Goal: Task Accomplishment & Management: Manage account settings

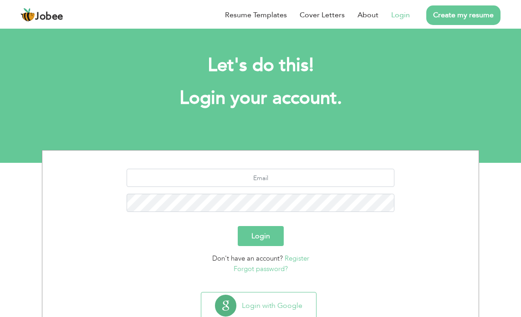
click at [287, 189] on div at bounding box center [260, 194] width 423 height 50
click at [287, 180] on input "text" at bounding box center [261, 178] width 268 height 18
type input "[EMAIL_ADDRESS][DOMAIN_NAME]"
click at [238, 226] on button "Login" at bounding box center [261, 236] width 46 height 20
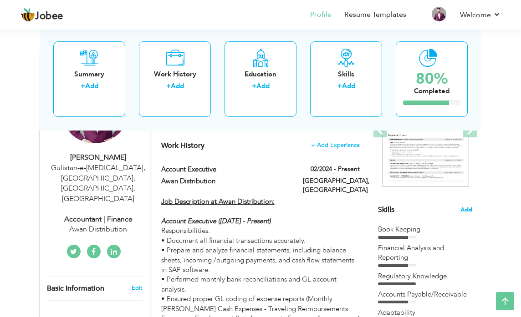
click at [467, 210] on span "Add" at bounding box center [467, 210] width 12 height 9
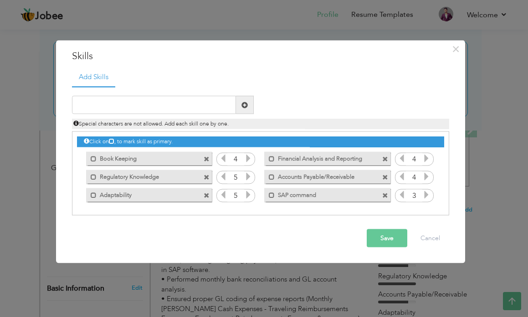
click at [206, 177] on span at bounding box center [207, 177] width 6 height 6
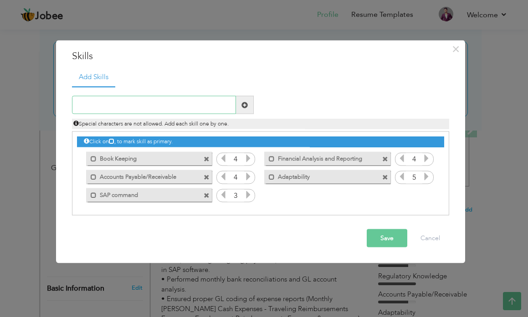
click at [172, 107] on input "text" at bounding box center [154, 105] width 164 height 18
type input "Data Analyst"
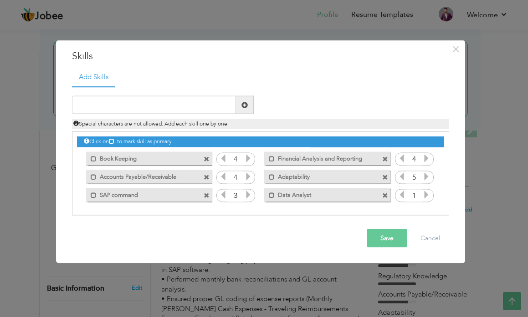
click at [425, 196] on icon at bounding box center [426, 195] width 8 height 8
click at [426, 195] on icon at bounding box center [426, 195] width 8 height 8
click at [395, 239] on button "Save" at bounding box center [387, 239] width 41 height 18
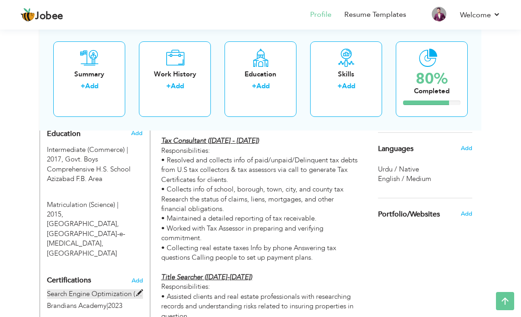
scroll to position [364, 0]
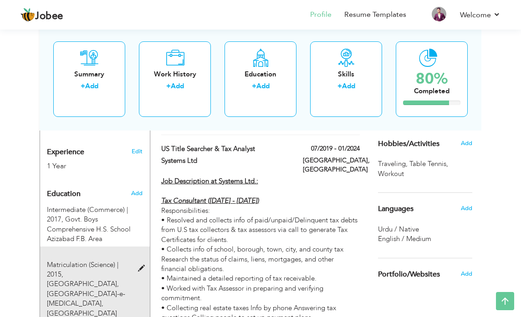
click at [140, 266] on span at bounding box center [143, 269] width 11 height 7
type input "Matriculation (Science)"
type input "2015"
type input "[GEOGRAPHIC_DATA]"
radio input "true"
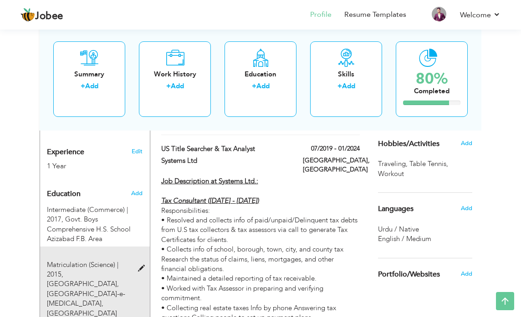
type input "Gulistan-e-Jauhar, Karachi"
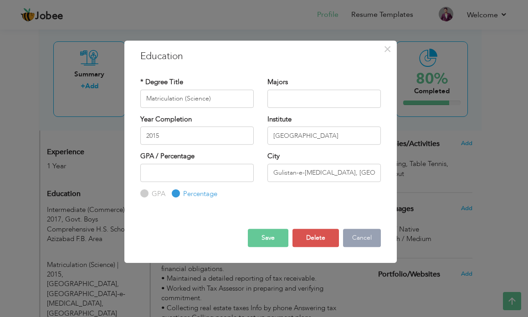
click at [364, 238] on button "Cancel" at bounding box center [362, 238] width 38 height 18
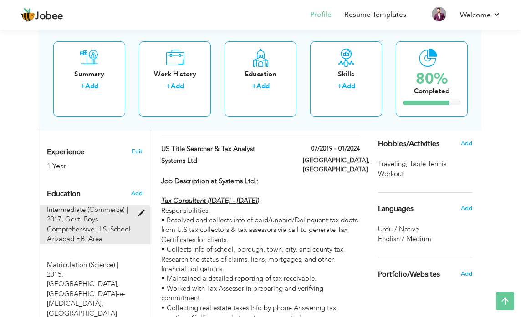
click at [143, 210] on span at bounding box center [143, 213] width 11 height 7
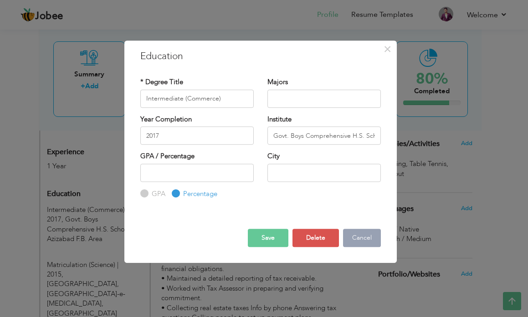
click at [372, 241] on button "Cancel" at bounding box center [362, 238] width 38 height 18
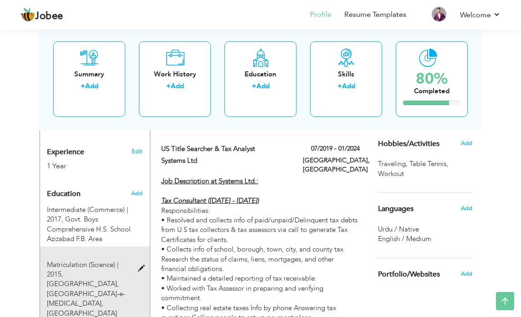
click at [102, 280] on span "Mehran Secondary School, Gulistan-e-Jauhar, Karachi" at bounding box center [86, 299] width 78 height 38
type input "Matriculation (Science)"
type input "2015"
type input "[GEOGRAPHIC_DATA]"
type input "Gulistan-e-Jauhar, Karachi"
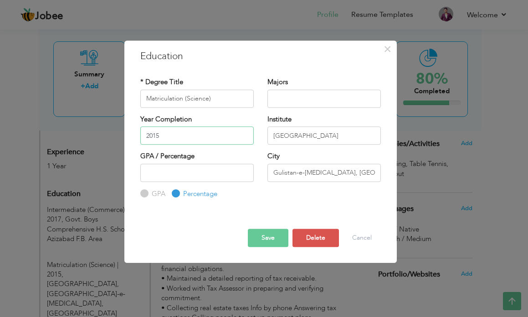
click at [187, 138] on input "2015" at bounding box center [196, 136] width 113 height 18
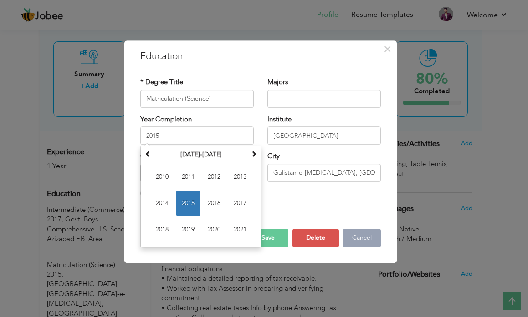
click at [359, 236] on button "Cancel" at bounding box center [362, 238] width 38 height 18
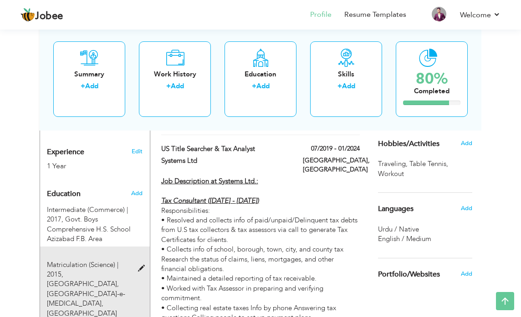
scroll to position [456, 0]
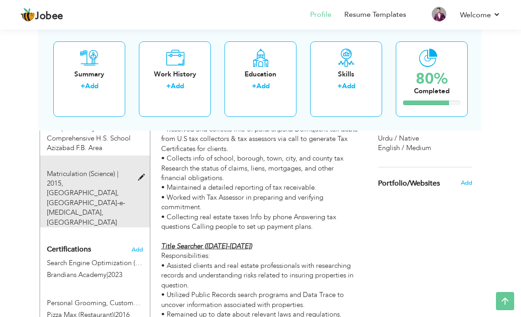
click at [140, 174] on span at bounding box center [143, 177] width 11 height 7
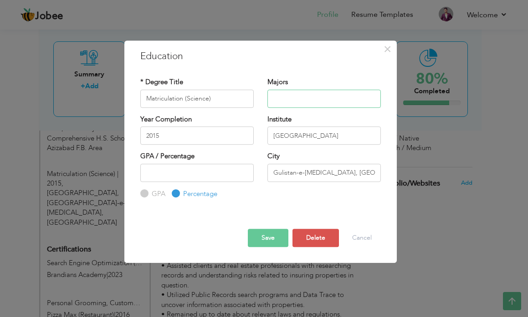
click at [311, 94] on input "text" at bounding box center [323, 99] width 113 height 18
click at [307, 129] on input "[GEOGRAPHIC_DATA]" at bounding box center [323, 136] width 113 height 18
drag, startPoint x: 357, startPoint y: 132, endPoint x: 161, endPoint y: 94, distance: 199.0
click at [240, 130] on div "Year Completion 2015 Institute Mehran Secondary School" at bounding box center [260, 133] width 254 height 37
click at [358, 236] on button "Cancel" at bounding box center [362, 238] width 38 height 18
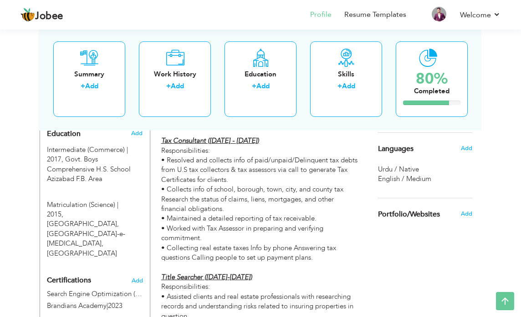
scroll to position [410, 0]
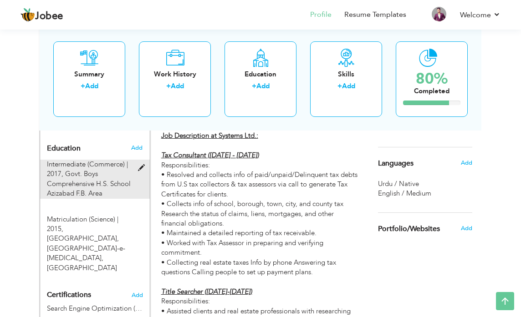
click at [104, 169] on span "Govt. Boys Comprehensive H.S. School Azizabad F.B. Area" at bounding box center [89, 183] width 84 height 29
type input "Intermediate (Commerce)"
type input "2017"
type input "Govt. Boys Comprehensive H.S. School Azizabad F.B. Area"
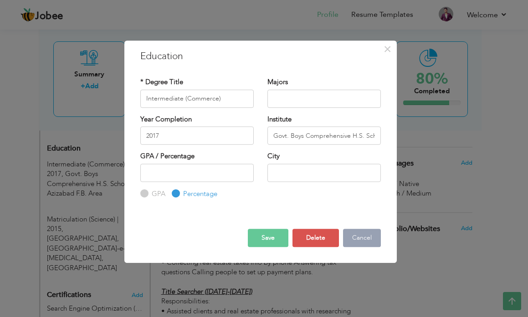
click at [356, 237] on button "Cancel" at bounding box center [362, 238] width 38 height 18
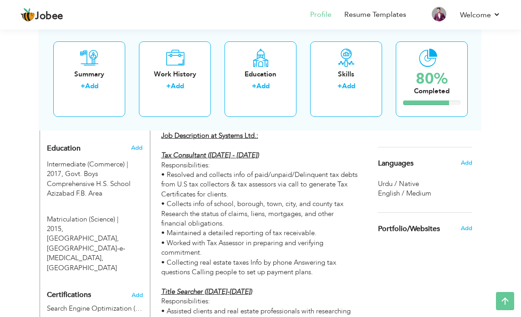
click at [97, 234] on span "Mehran Secondary School, Gulistan-e-Jauhar, Karachi" at bounding box center [86, 253] width 78 height 38
type input "Matriculation (Science)"
type input "2015"
type input "[GEOGRAPHIC_DATA]"
type input "Gulistan-e-Jauhar, Karachi"
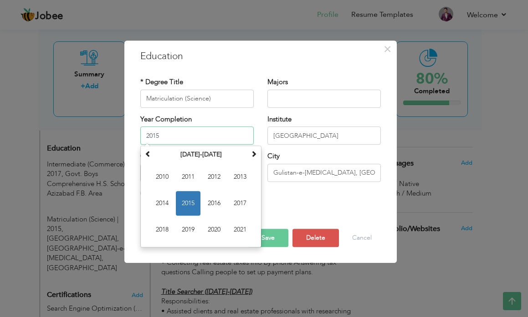
drag, startPoint x: 171, startPoint y: 137, endPoint x: 143, endPoint y: 147, distance: 29.5
click at [110, 137] on div "× Education * Degree Title Matriculation (Science) Majors 2015 Su" at bounding box center [264, 158] width 528 height 317
click at [186, 203] on span "2015" at bounding box center [188, 203] width 25 height 25
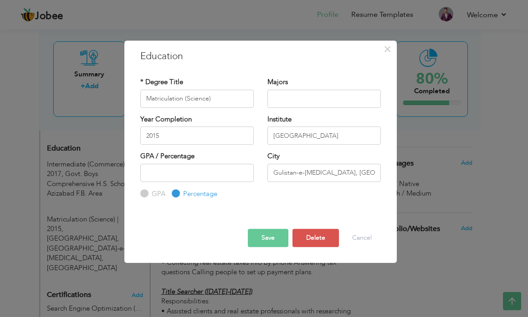
click at [272, 238] on button "Save" at bounding box center [268, 238] width 41 height 18
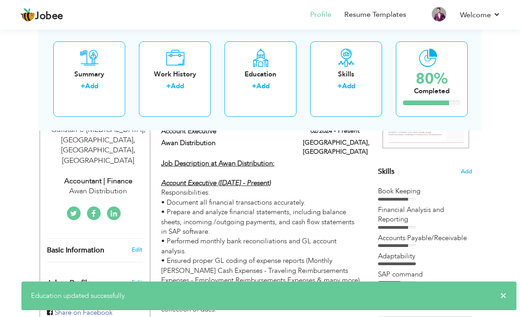
scroll to position [46, 0]
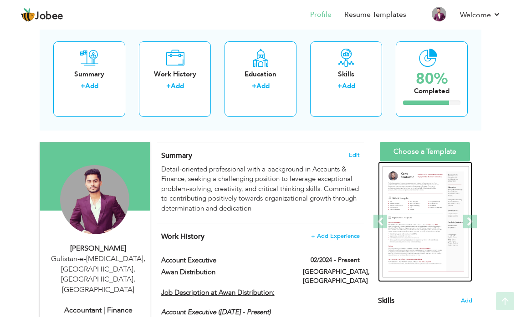
click at [440, 186] on img at bounding box center [426, 222] width 87 height 112
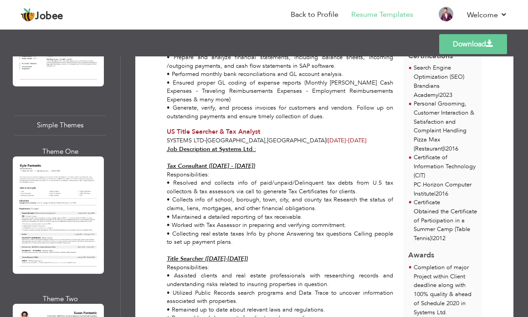
scroll to position [3189, 0]
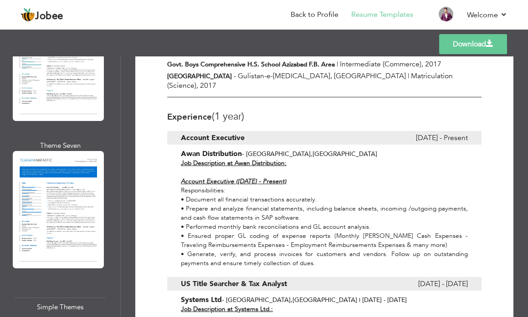
scroll to position [182, 0]
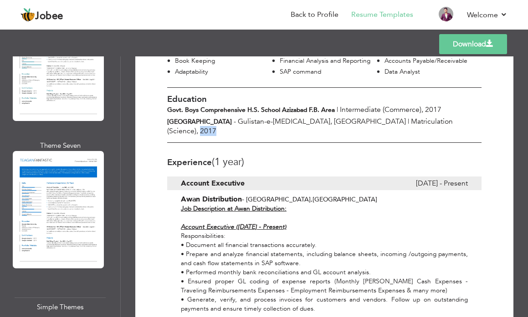
drag, startPoint x: 434, startPoint y: 110, endPoint x: 419, endPoint y: 111, distance: 15.0
click at [419, 117] on div "Mehran Secondary School - Gulistan-e-Jauhar, Karachi | Matriculation (Science) …" at bounding box center [324, 126] width 328 height 19
click at [216, 126] on span "2017" at bounding box center [208, 131] width 16 height 10
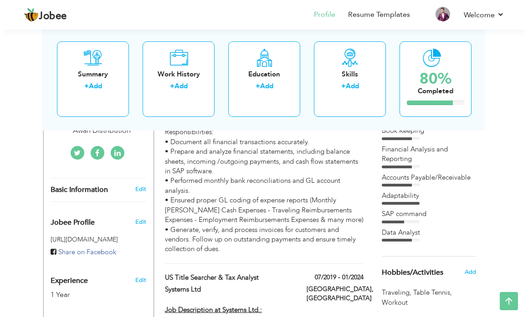
scroll to position [99, 0]
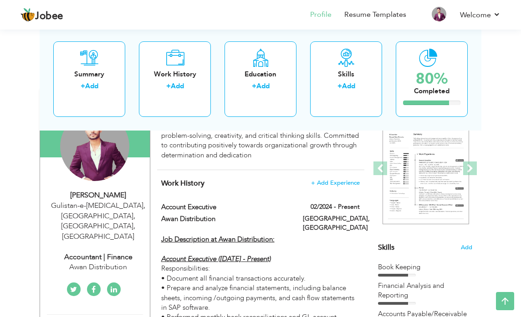
click at [107, 212] on div "Gulistan-e-Jauhar, Block 19, Karachi , Pakistan" at bounding box center [98, 221] width 103 height 41
type input "[PERSON_NAME]"
type input "Rahat"
type input "+92 344 2748934"
select select "number:166"
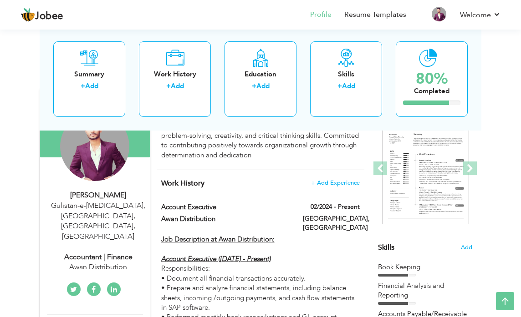
type input "Gulistan-e-[MEDICAL_DATA], [GEOGRAPHIC_DATA], [GEOGRAPHIC_DATA]"
select select "number:3"
type input "Awan Distribution"
type input "Accountant | Finance"
type input "www.linkedin.com/in/abdullah-rahat-94a08125b"
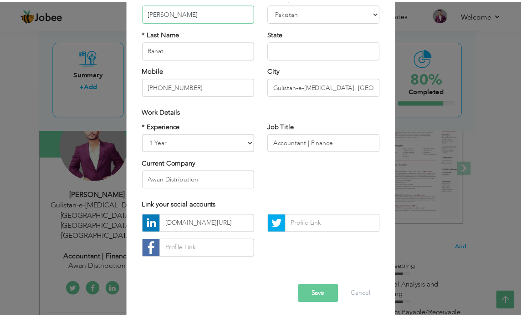
scroll to position [96, 0]
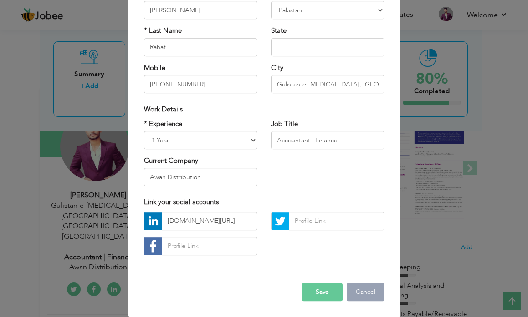
click at [368, 293] on button "Cancel" at bounding box center [366, 292] width 38 height 18
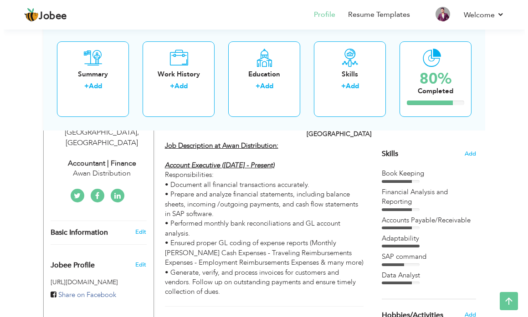
scroll to position [190, 0]
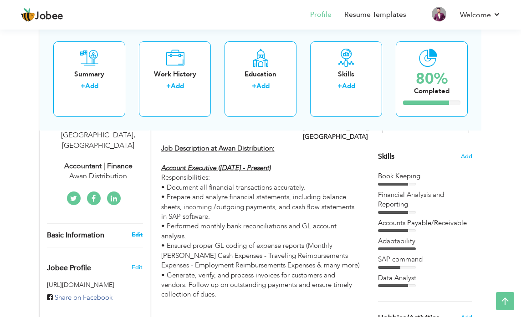
click at [136, 231] on link "Edit" at bounding box center [137, 235] width 11 height 8
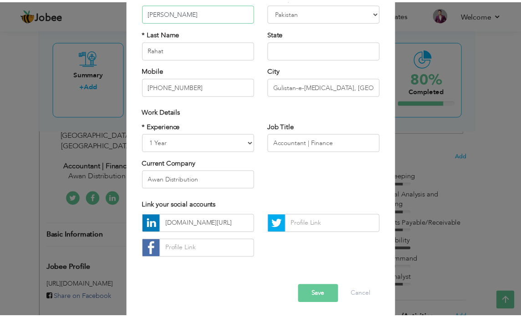
scroll to position [96, 0]
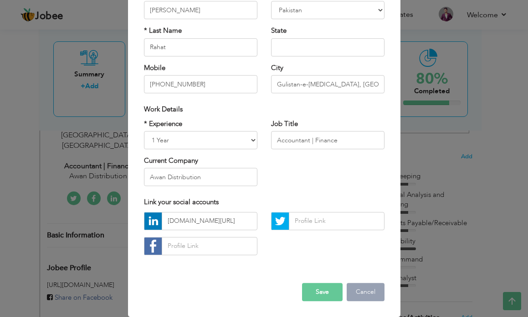
click at [368, 295] on button "Cancel" at bounding box center [366, 292] width 38 height 18
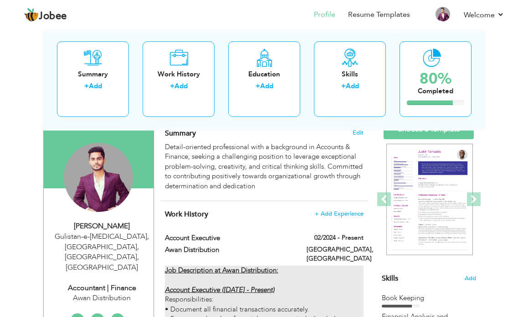
scroll to position [137, 0]
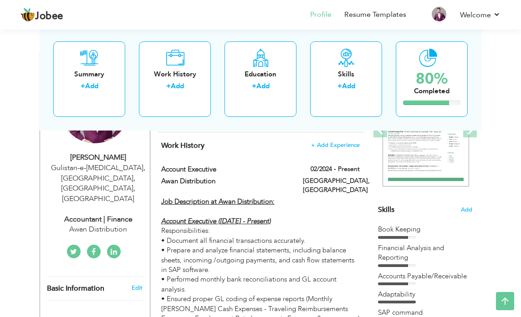
click at [108, 215] on div "Accountant | Finance" at bounding box center [98, 220] width 103 height 10
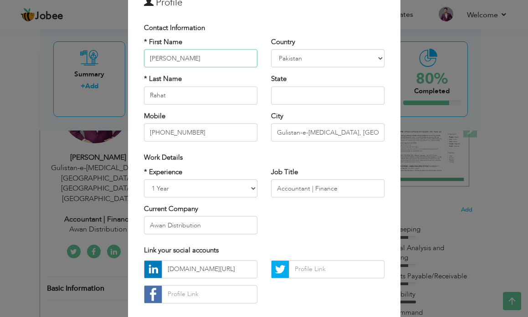
scroll to position [96, 0]
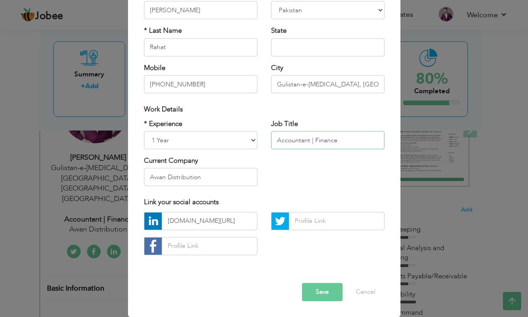
drag, startPoint x: 344, startPoint y: 142, endPoint x: 263, endPoint y: 143, distance: 81.5
click at [264, 143] on div "Job Title Accountant | Finance" at bounding box center [327, 137] width 127 height 37
type input "Accounts Executive"
click at [317, 284] on button "Save" at bounding box center [322, 292] width 41 height 18
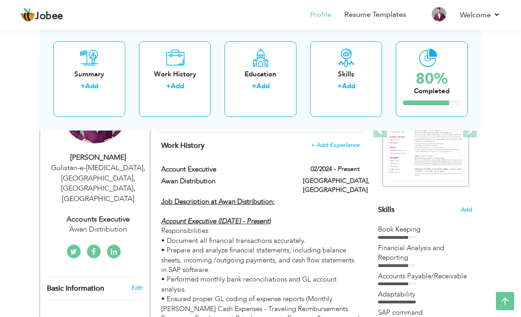
click at [121, 215] on div "Accounts Executive" at bounding box center [98, 220] width 103 height 10
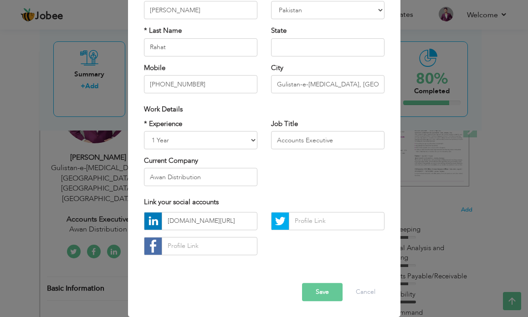
scroll to position [0, 0]
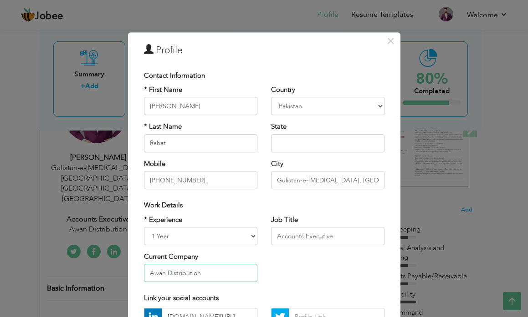
click at [226, 276] on input "Awan Distribution" at bounding box center [200, 274] width 113 height 18
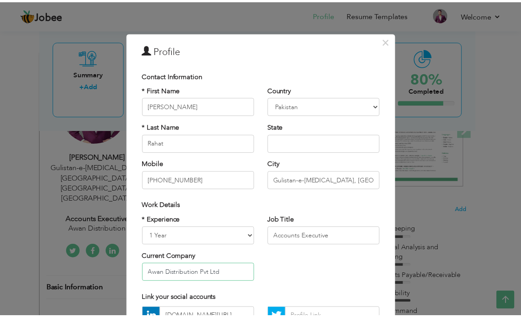
scroll to position [91, 0]
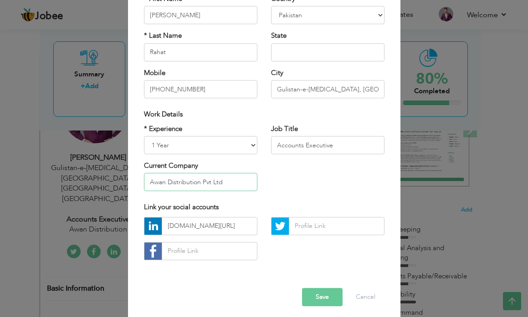
drag, startPoint x: 207, startPoint y: 184, endPoint x: 223, endPoint y: 207, distance: 28.6
click at [207, 185] on input "Awan Distribution Pvt Ltd" at bounding box center [200, 183] width 113 height 18
type input "Awan Distribution (Pvt) Ltd."
click at [330, 297] on button "Save" at bounding box center [322, 297] width 41 height 18
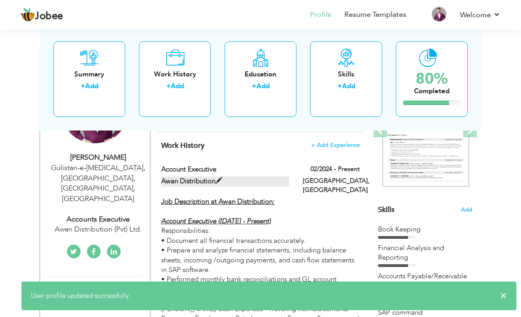
click at [202, 179] on label "Awan Distribution" at bounding box center [225, 182] width 128 height 10
type input "Account Executive"
type input "Awan Distribution"
type input "02/2024"
type input "[GEOGRAPHIC_DATA]"
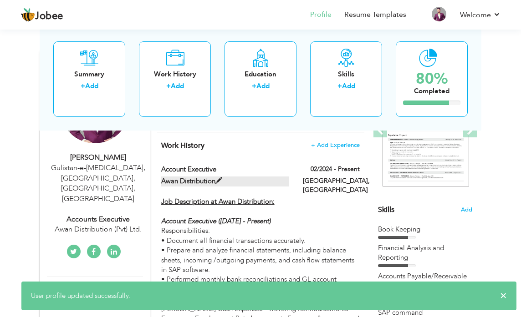
type input "[GEOGRAPHIC_DATA]"
checkbox input "true"
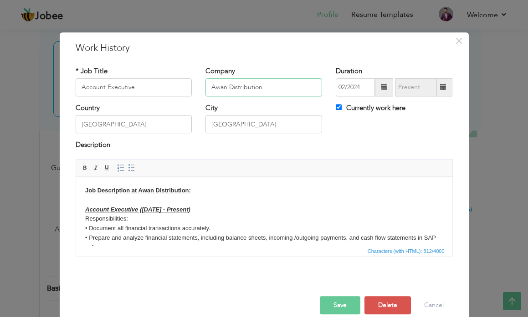
click at [289, 91] on input "Awan Distribution" at bounding box center [263, 87] width 117 height 18
type input "Awan Distribution (Pvt) Ltd."
click at [335, 304] on button "Save" at bounding box center [340, 306] width 41 height 18
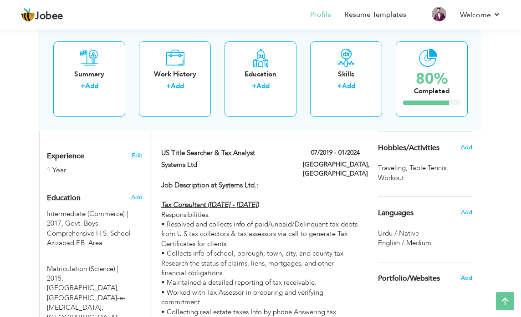
scroll to position [364, 0]
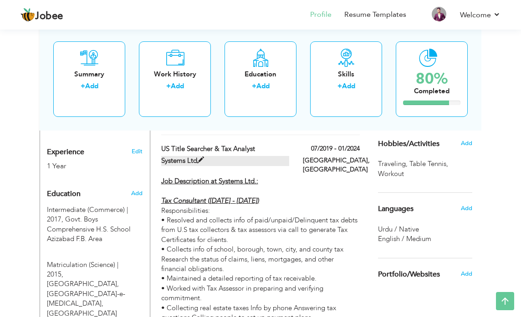
click at [198, 157] on span at bounding box center [200, 160] width 7 height 7
type input "US Title Searcher & Tax Analyst"
type input "Systems Ltd"
type input "07/2019"
type input "01/2024"
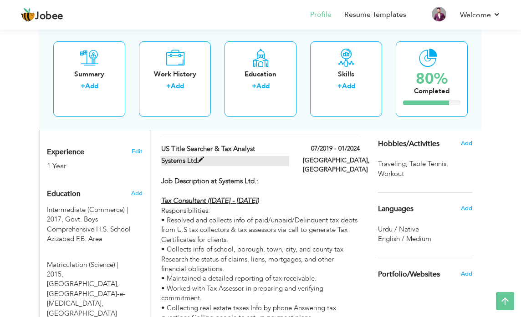
checkbox input "false"
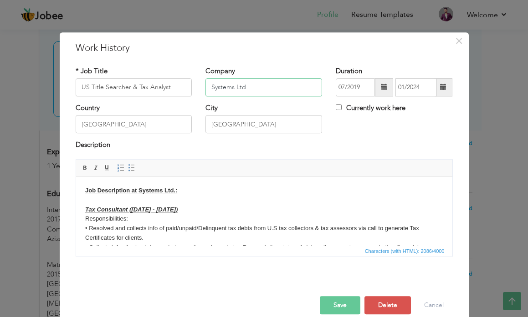
click at [252, 89] on input "Systems Ltd" at bounding box center [263, 87] width 117 height 18
type input "Systems Limited"
click at [337, 305] on button "Save" at bounding box center [340, 306] width 41 height 18
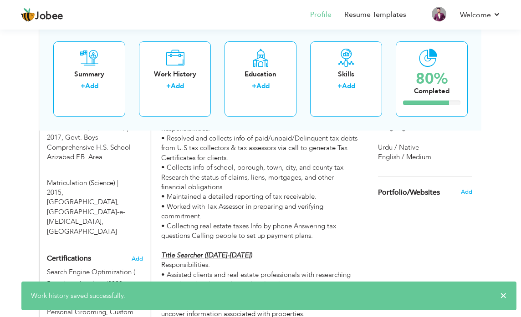
scroll to position [501, 0]
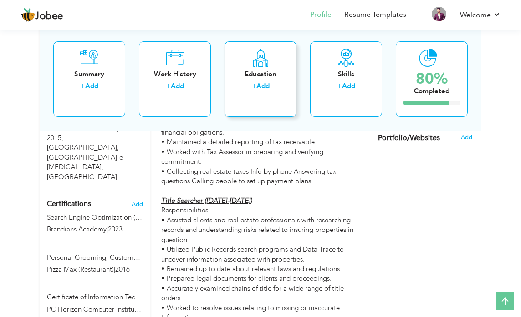
click at [269, 77] on div "Education" at bounding box center [260, 74] width 57 height 10
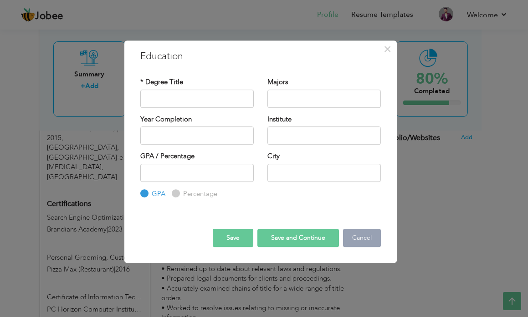
click at [367, 235] on button "Cancel" at bounding box center [362, 238] width 38 height 18
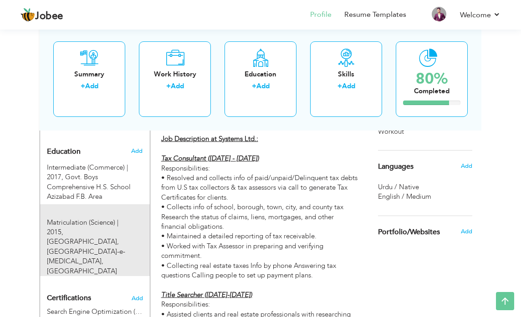
scroll to position [410, 0]
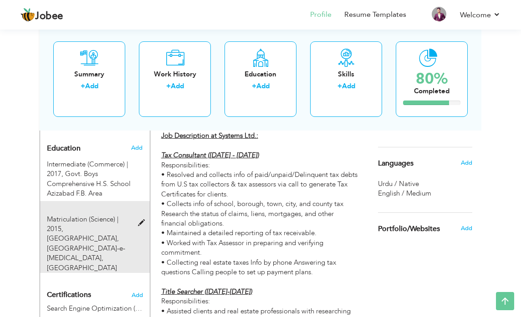
click at [103, 234] on span "Mehran Secondary School, Gulistan-e-Jauhar, Karachi" at bounding box center [86, 253] width 78 height 38
type input "Matriculation (Science)"
type input "2015"
type input "[GEOGRAPHIC_DATA]"
radio input "false"
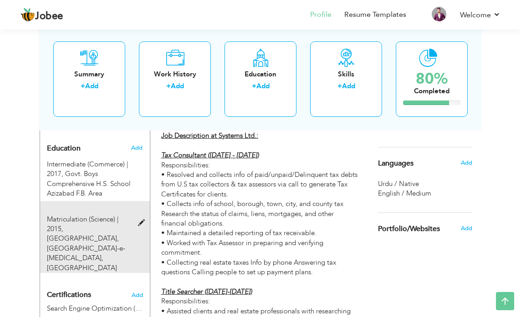
radio input "true"
type input "Gulistan-e-Jauhar, Karachi"
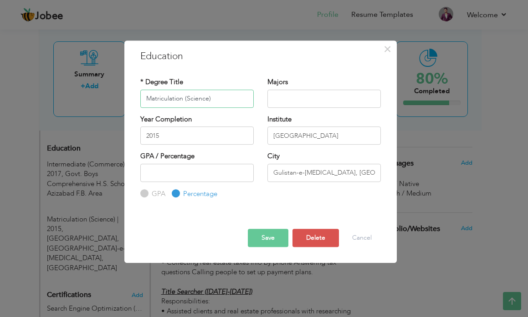
drag, startPoint x: 216, startPoint y: 98, endPoint x: 106, endPoint y: 98, distance: 110.2
click at [106, 98] on div "× Education * Degree Title Matriculation (Science) Majors 2015 GPA" at bounding box center [264, 158] width 528 height 317
click at [322, 238] on button "Delete" at bounding box center [315, 238] width 46 height 18
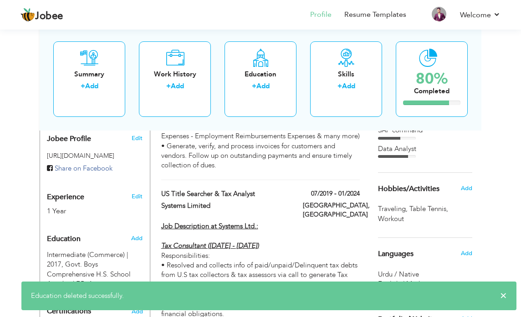
scroll to position [319, 0]
click at [136, 235] on span "Add" at bounding box center [137, 239] width 12 height 8
radio input "true"
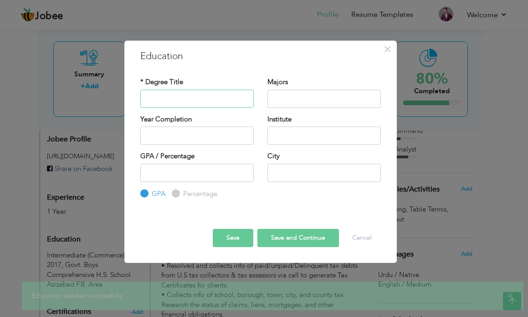
click at [208, 97] on input "text" at bounding box center [196, 99] width 113 height 18
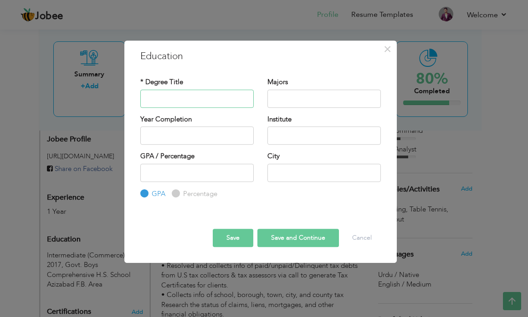
paste input "Matriculation (Science)"
type input "Matriculation (Science)"
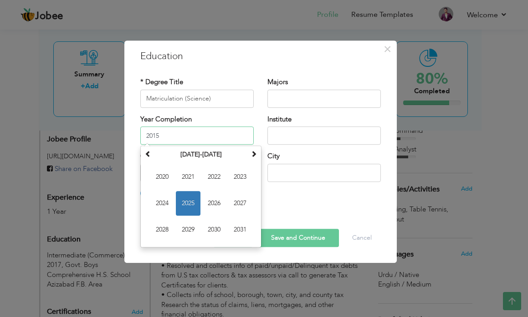
type input "2015"
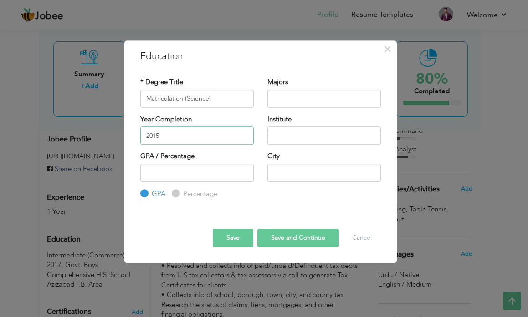
click at [193, 139] on input "2015" at bounding box center [196, 136] width 113 height 18
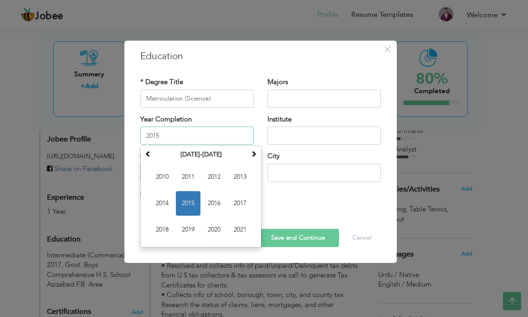
click at [193, 204] on span "2015" at bounding box center [188, 203] width 25 height 25
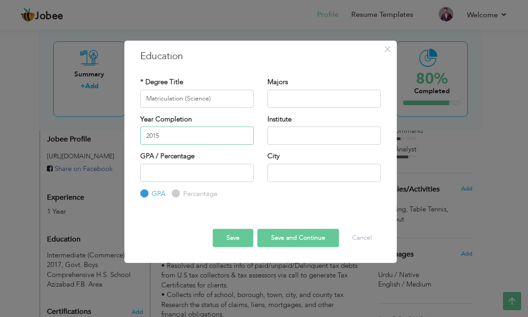
click at [201, 135] on input "2015" at bounding box center [196, 136] width 113 height 18
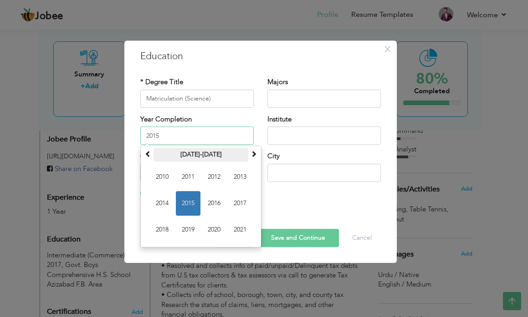
click at [202, 155] on th "2010-2021" at bounding box center [201, 155] width 95 height 14
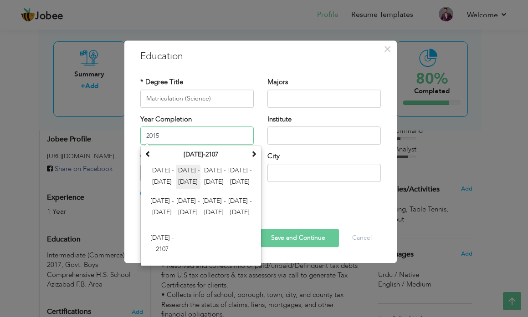
click at [194, 169] on span "2012 - 2023" at bounding box center [188, 177] width 25 height 25
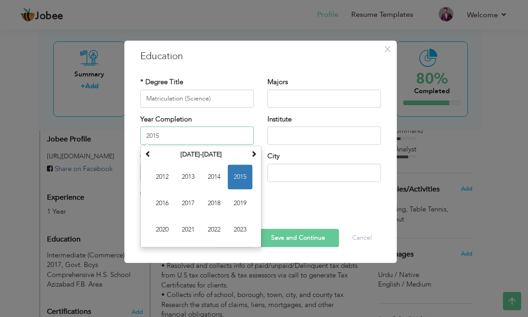
drag, startPoint x: 239, startPoint y: 177, endPoint x: 235, endPoint y: 176, distance: 4.6
click at [240, 177] on span "2015" at bounding box center [240, 177] width 25 height 25
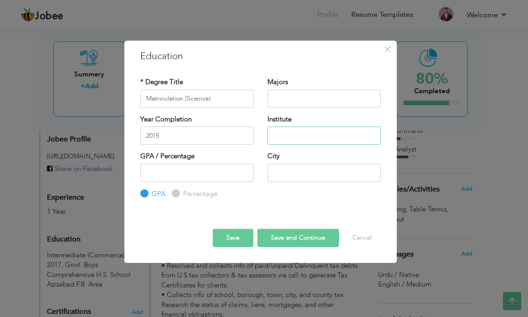
click at [314, 135] on input "text" at bounding box center [323, 136] width 113 height 18
type input "[GEOGRAPHIC_DATA]"
click at [293, 171] on input "text" at bounding box center [323, 173] width 113 height 18
type input "[GEOGRAPHIC_DATA]"
click at [225, 238] on button "Save" at bounding box center [233, 238] width 41 height 18
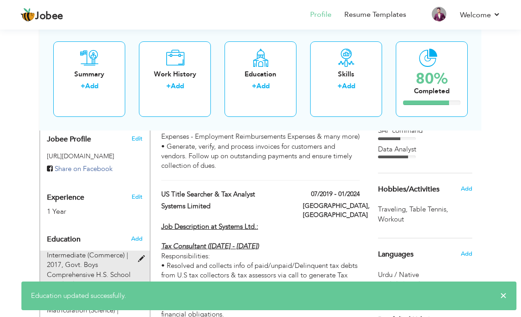
click at [101, 251] on span "Intermediate (Commerce) | 2017," at bounding box center [87, 260] width 81 height 19
type input "Intermediate (Commerce)"
type input "2017"
type input "Govt. Boys Comprehensive H.S. School Azizabad F.B. Area"
radio input "false"
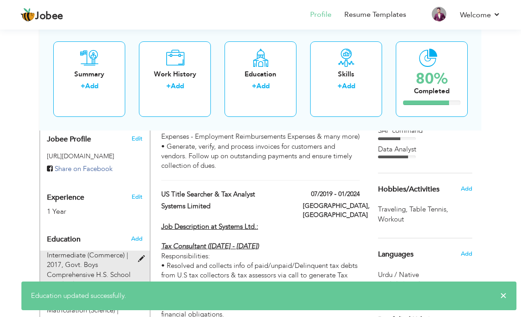
radio input "true"
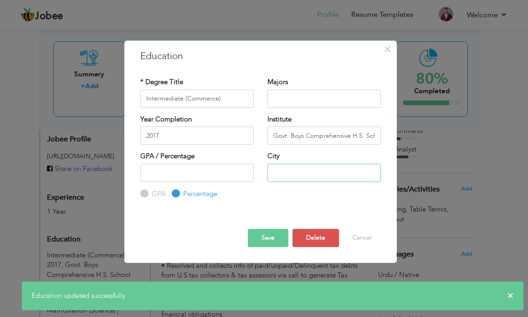
click at [318, 177] on input "text" at bounding box center [323, 173] width 113 height 18
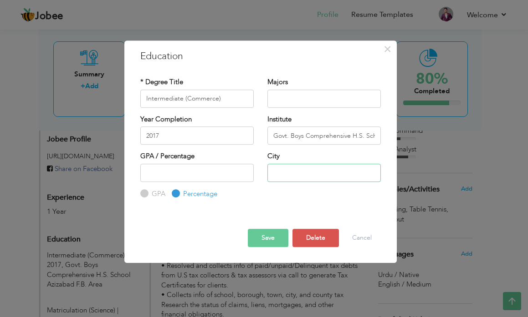
type input "[GEOGRAPHIC_DATA]"
click at [263, 242] on button "Save" at bounding box center [268, 238] width 41 height 18
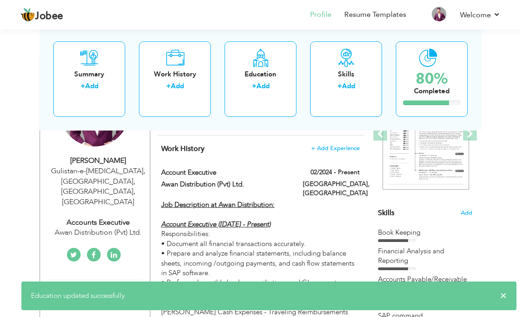
scroll to position [0, 0]
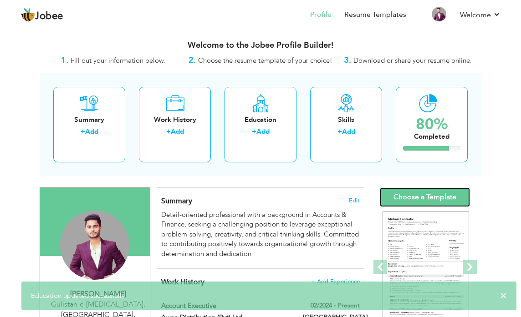
click at [415, 197] on link "Choose a Template" at bounding box center [425, 198] width 90 height 20
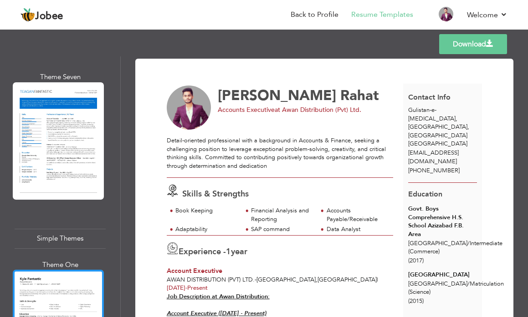
scroll to position [3325, 0]
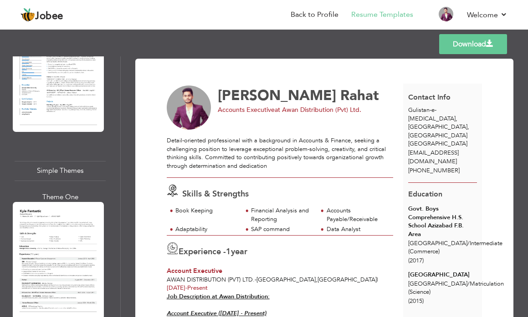
drag, startPoint x: 70, startPoint y: 180, endPoint x: 172, endPoint y: 215, distance: 107.3
click at [71, 202] on div at bounding box center [58, 261] width 91 height 118
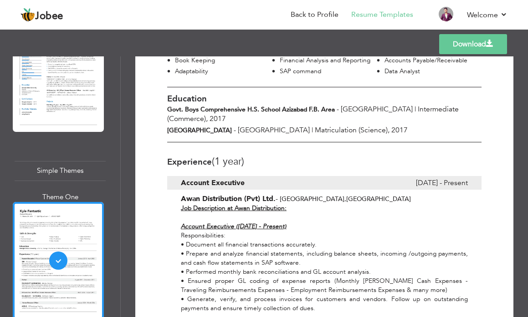
scroll to position [182, 0]
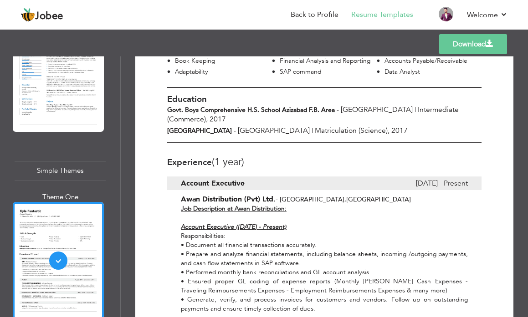
click at [391, 126] on span "2017" at bounding box center [399, 131] width 16 height 10
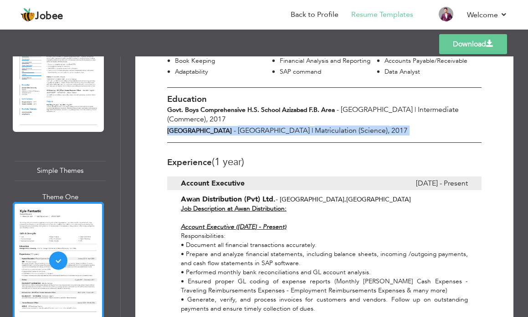
click at [391, 126] on span "2017" at bounding box center [399, 131] width 16 height 10
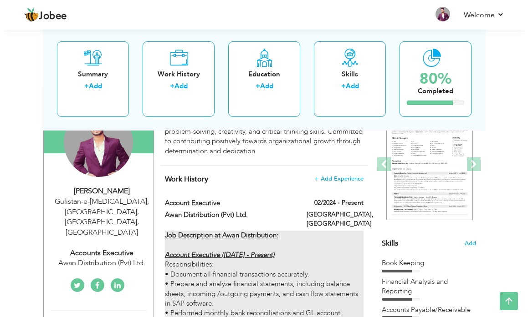
scroll to position [85, 0]
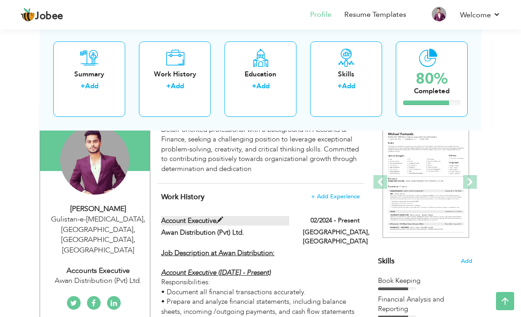
click at [213, 221] on label "Account Executive" at bounding box center [225, 221] width 128 height 10
type input "Account Executive"
type input "Awan Distribution (Pvt) Ltd."
type input "02/2024"
type input "[GEOGRAPHIC_DATA]"
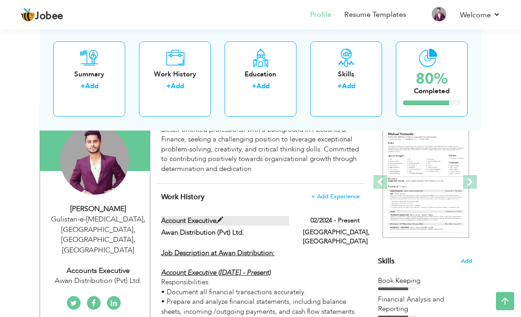
type input "[GEOGRAPHIC_DATA]"
checkbox input "true"
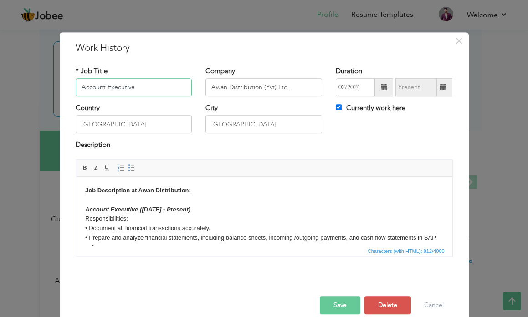
click at [103, 88] on input "Account Executive" at bounding box center [134, 87] width 117 height 18
type input "Accounts Executive"
drag, startPoint x: 333, startPoint y: 304, endPoint x: 245, endPoint y: 247, distance: 105.5
click at [334, 305] on button "Save" at bounding box center [340, 306] width 41 height 18
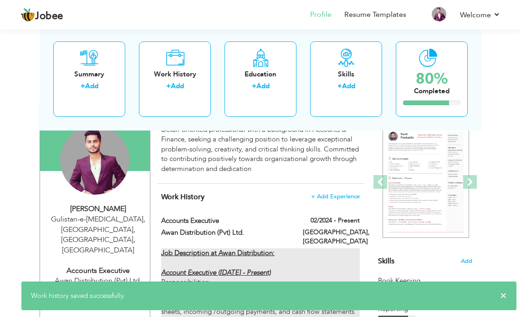
click at [204, 268] on u "Account Executive ([DATE] - Present)" at bounding box center [216, 272] width 110 height 9
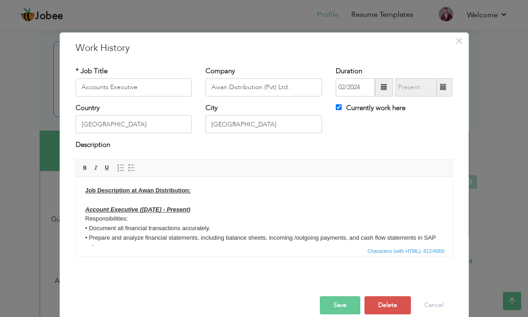
drag, startPoint x: 108, startPoint y: 211, endPoint x: 137, endPoint y: 224, distance: 31.4
click at [110, 212] on u "Account Executive ([DATE] - Present)" at bounding box center [137, 209] width 105 height 7
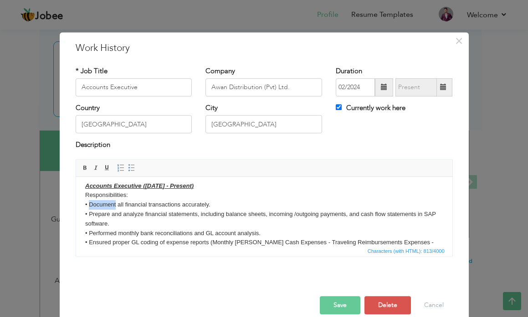
scroll to position [46, 0]
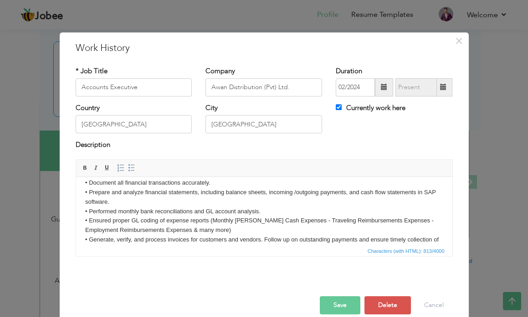
drag, startPoint x: 128, startPoint y: 194, endPoint x: 133, endPoint y: 198, distance: 6.5
click at [131, 196] on body "Job Description at Awan Distribution: Accounts Executive ([DATE] - Present) Res…" at bounding box center [264, 197] width 358 height 114
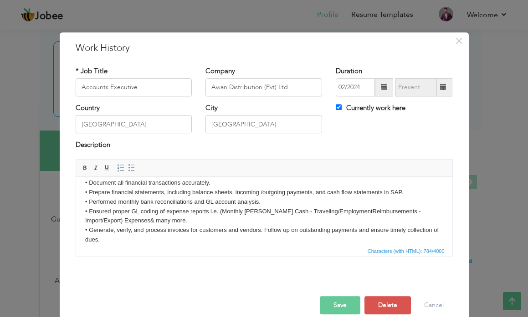
scroll to position [53, 0]
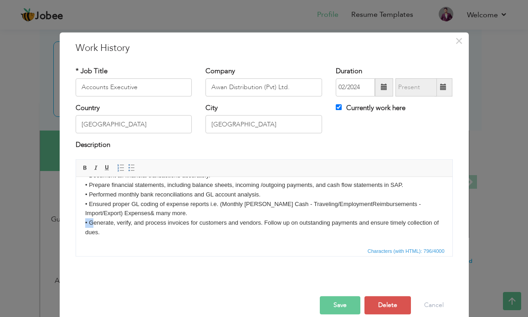
copy body "• G"
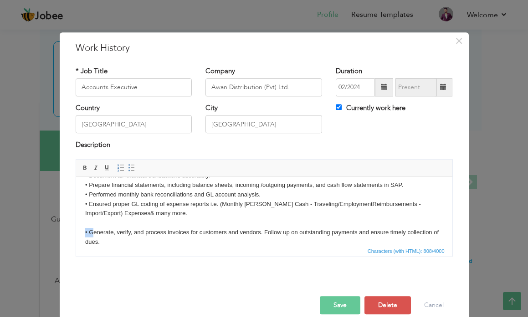
copy body "• G"
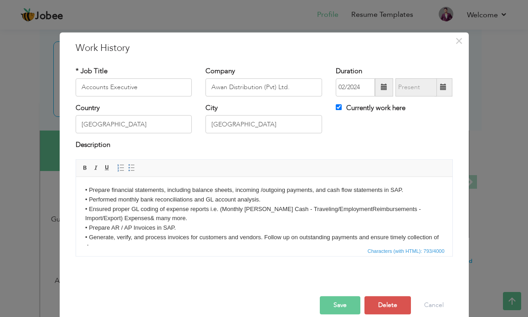
scroll to position [73, 0]
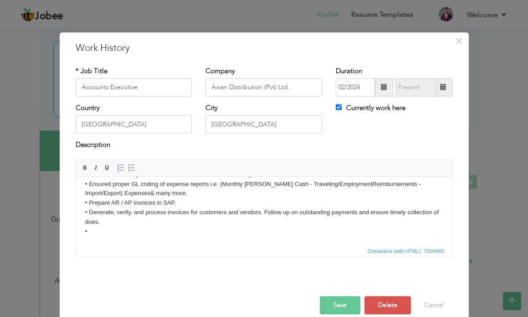
click at [136, 236] on body "Job Description at Awan Distribution: Accounts Executive ([DATE] - Present) Res…" at bounding box center [264, 174] width 358 height 123
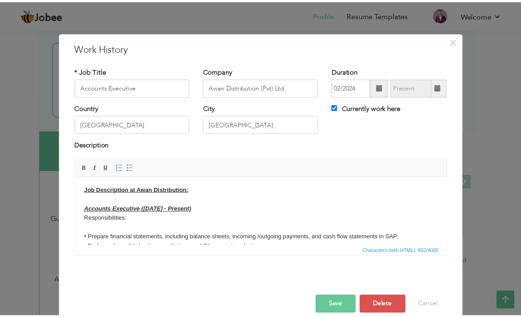
scroll to position [0, 0]
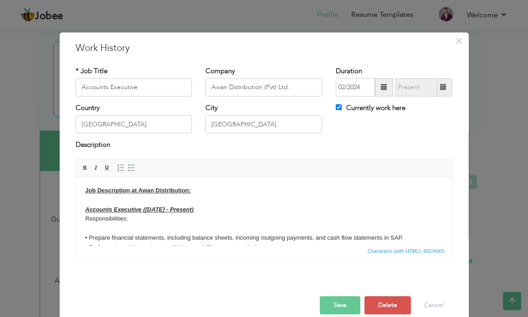
click at [335, 306] on button "Save" at bounding box center [340, 306] width 41 height 18
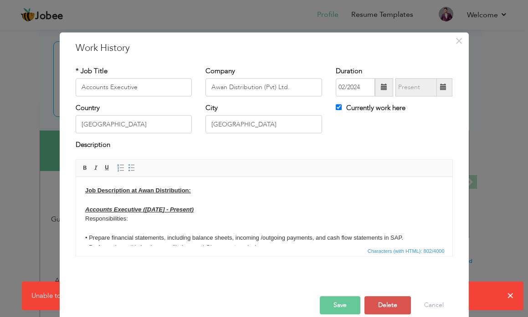
click at [237, 218] on body "Job Description at Awan Distribution: Accounts Executive ([DATE] - Present) Res…" at bounding box center [264, 243] width 358 height 114
drag, startPoint x: 331, startPoint y: 308, endPoint x: 305, endPoint y: 290, distance: 31.7
click at [331, 308] on button "Save" at bounding box center [340, 306] width 41 height 18
click at [339, 305] on button "Save" at bounding box center [340, 306] width 41 height 18
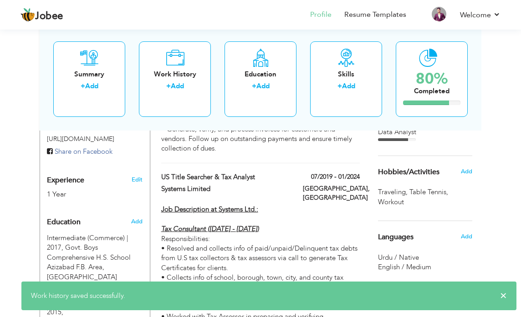
scroll to position [358, 0]
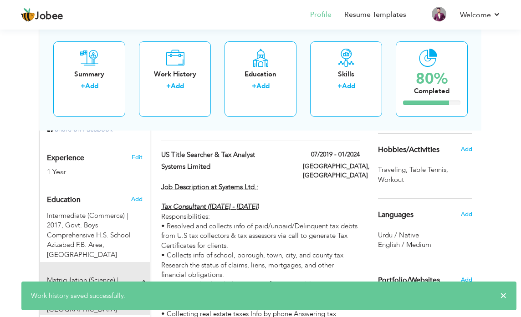
click at [81, 296] on span "[GEOGRAPHIC_DATA], [GEOGRAPHIC_DATA]" at bounding box center [83, 305] width 72 height 19
type input "Matriculation (Science)"
type input "2015"
type input "[GEOGRAPHIC_DATA]"
radio input "true"
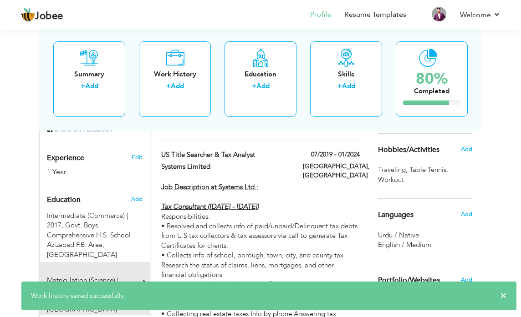
type input "[GEOGRAPHIC_DATA]"
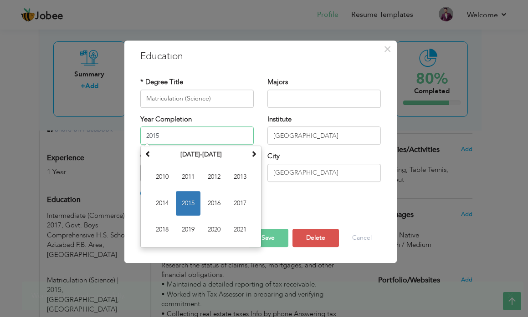
drag, startPoint x: 185, startPoint y: 131, endPoint x: 89, endPoint y: 144, distance: 97.0
click at [83, 138] on div "× Education * Degree Title Matriculation (Science) Majors 2015 Su" at bounding box center [264, 158] width 528 height 317
click at [273, 236] on button "Save" at bounding box center [268, 238] width 41 height 18
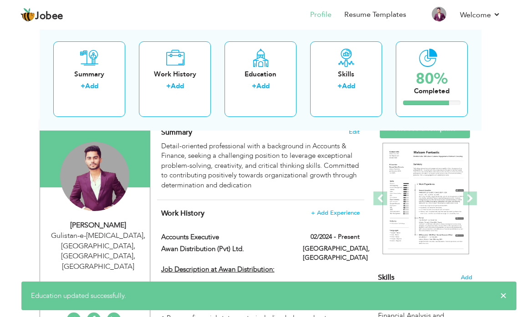
scroll to position [40, 0]
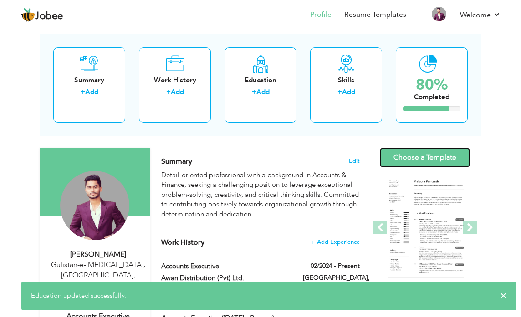
click at [445, 156] on link "Choose a Template" at bounding box center [425, 158] width 90 height 20
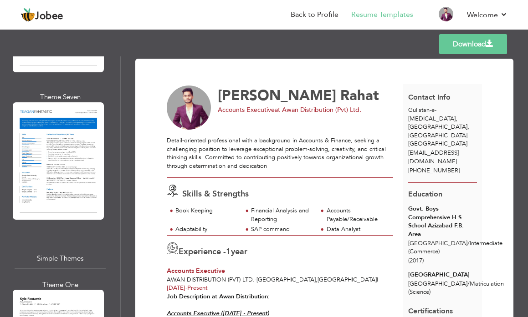
scroll to position [3325, 0]
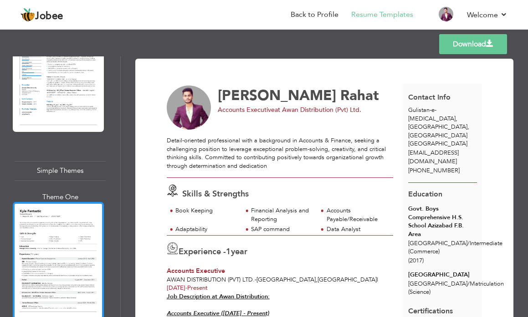
click at [73, 202] on div at bounding box center [58, 261] width 91 height 118
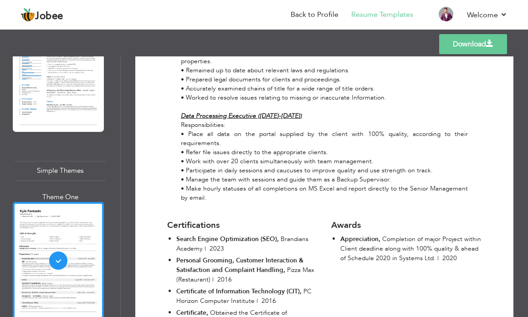
scroll to position [729, 0]
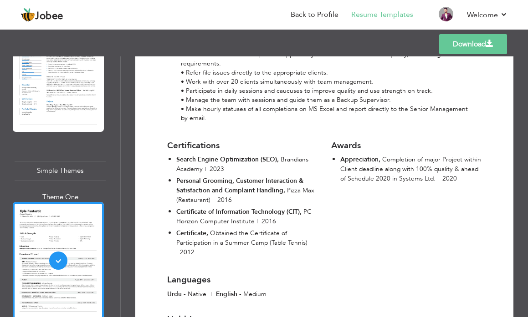
click at [262, 177] on span "Personal Grooming, Customer Interaction & Satisfaction and Complaint Handling ," at bounding box center [239, 186] width 127 height 18
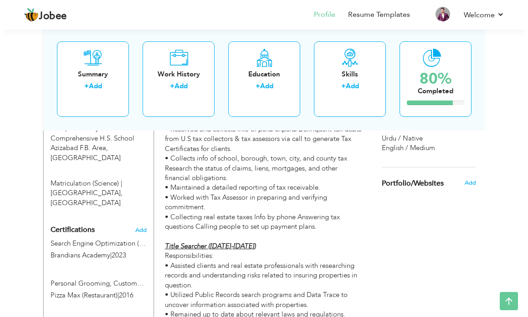
scroll to position [501, 0]
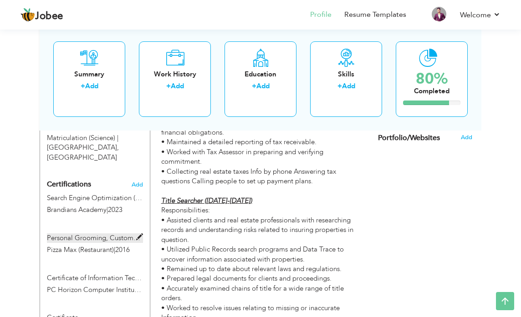
click at [108, 234] on label "Personal Grooming, Customer Interaction & Satisfaction and Complaint Handling" at bounding box center [95, 239] width 96 height 10
type input "Personal Grooming, Customer Interaction & Satisfaction and Complaint Handling"
type input "Pizza Max (Restaurant)"
type input "2016"
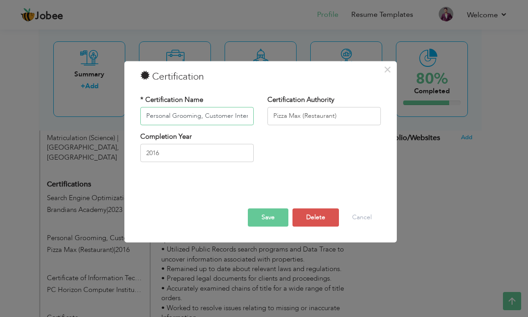
scroll to position [0, 128]
click at [222, 118] on input "Personal Grooming, Customer Interaction & Satisfaction and Complaint Handling" at bounding box center [196, 116] width 113 height 18
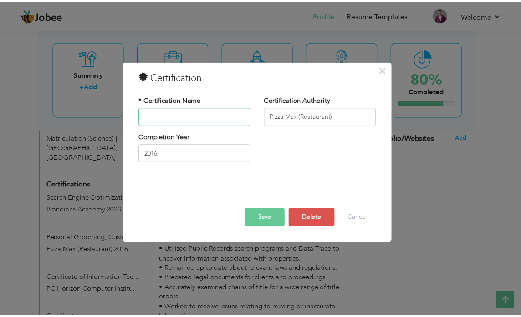
scroll to position [0, 0]
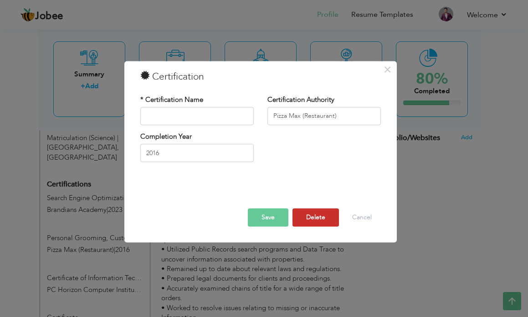
click at [328, 217] on button "Delete" at bounding box center [315, 218] width 46 height 18
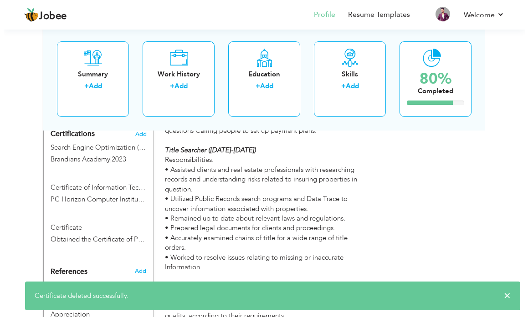
scroll to position [638, 0]
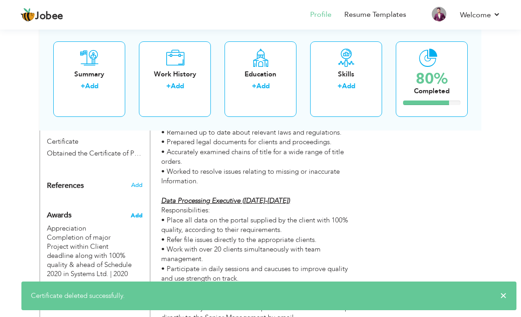
click at [135, 212] on span "Add" at bounding box center [137, 216] width 12 height 8
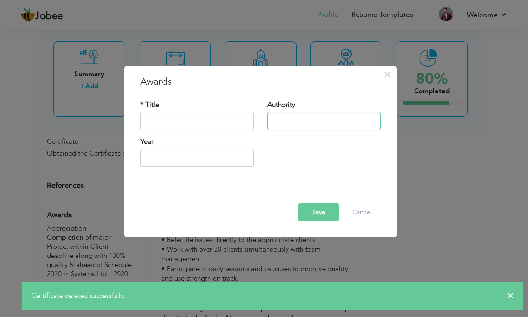
click at [303, 118] on input "text" at bounding box center [323, 121] width 113 height 18
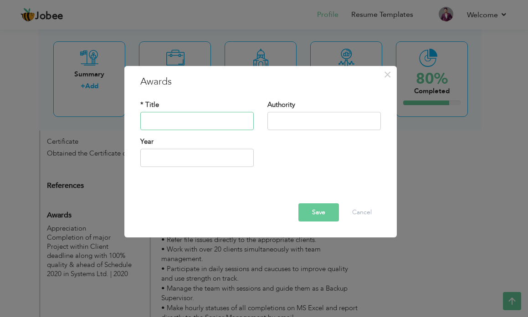
click at [220, 122] on input "text" at bounding box center [196, 121] width 113 height 18
paste input "Personal Grooming, Customer Interaction & Satisfaction and Complaint Handling"
type input "Personal Grooming, Customer Interaction & Satisfaction and Complaint Handling"
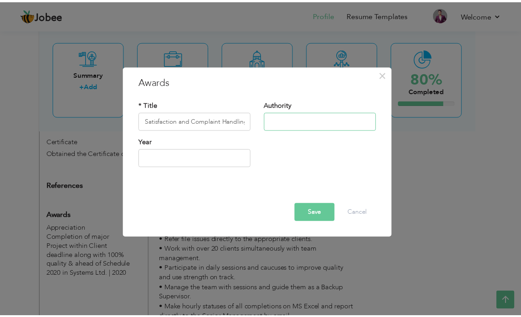
scroll to position [0, 0]
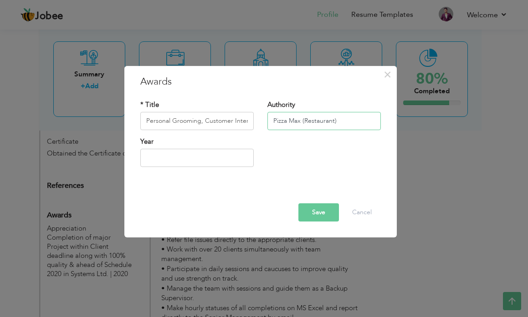
type input "Pizza Max (Restaurant)"
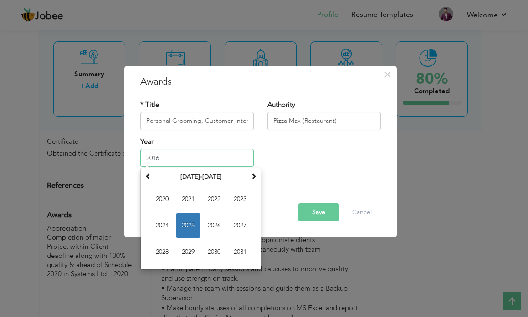
type input "2016"
click at [315, 213] on button "Save" at bounding box center [318, 213] width 41 height 18
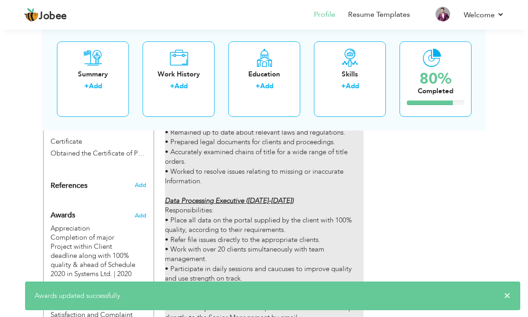
scroll to position [702, 0]
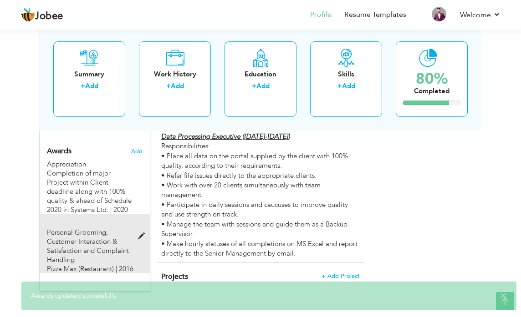
click at [82, 228] on span "Personal Grooming, Customer Interaction & Satisfaction and Complaint Handling" at bounding box center [88, 246] width 82 height 36
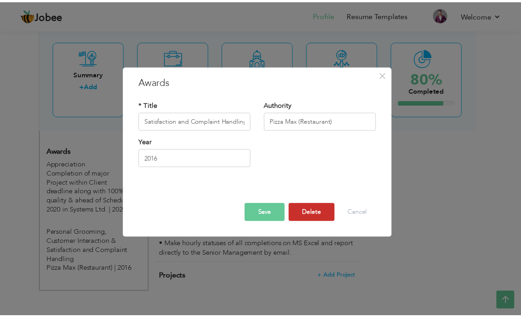
scroll to position [0, 0]
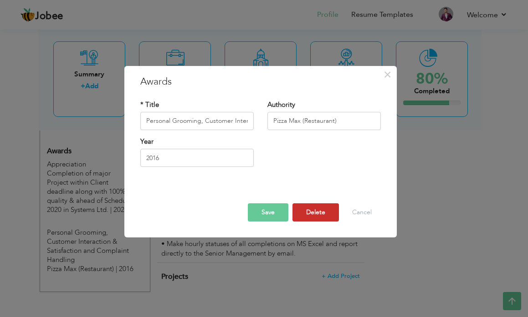
click at [324, 213] on button "Delete" at bounding box center [315, 213] width 46 height 18
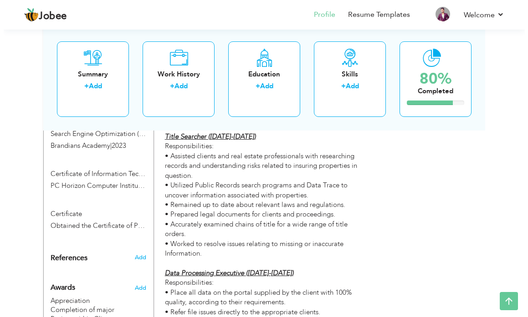
scroll to position [520, 0]
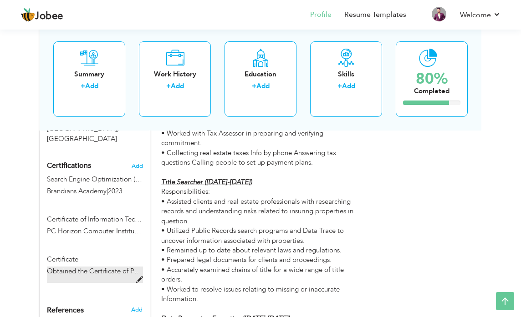
click at [126, 267] on label "Obtained the Certificate of Participation in a Summer Camp (Table Tennis) | 2012" at bounding box center [95, 275] width 96 height 16
type input "Certificate"
type input "Obtained the Certificate of Participation in a Summer Camp (Table Tennis)"
type input "2012"
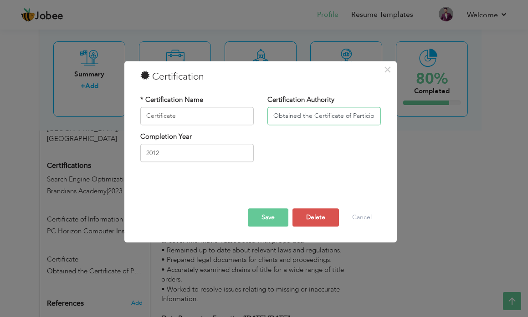
click at [356, 116] on input "Obtained the Certificate of Participation in a Summer Camp (Table Tennis)" at bounding box center [323, 116] width 113 height 18
drag, startPoint x: 362, startPoint y: 118, endPoint x: 429, endPoint y: 123, distance: 67.1
click at [429, 123] on div "× Certification * Certification Name Certificate Certification Authority Obtain…" at bounding box center [264, 158] width 528 height 317
click at [278, 119] on input "Obtained the Certificate of Participation in a Summer Camp (Table Tennis)" at bounding box center [323, 116] width 113 height 18
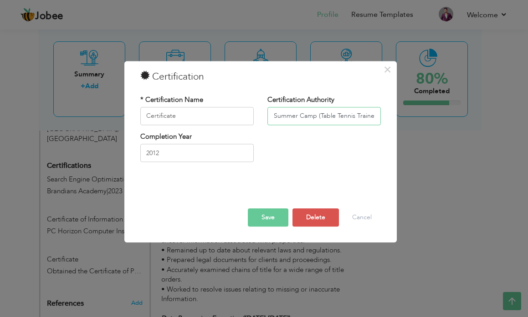
scroll to position [0, 50]
type input "Participation in a Summer Camp (Table Tennis Trainer)"
click at [266, 219] on button "Save" at bounding box center [268, 218] width 41 height 18
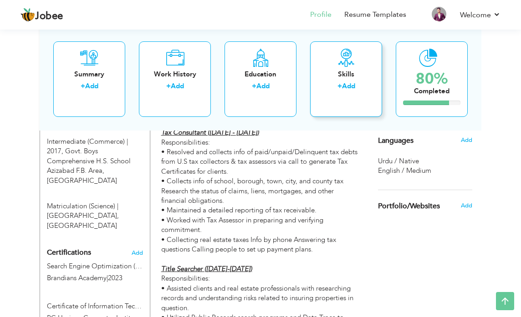
scroll to position [338, 0]
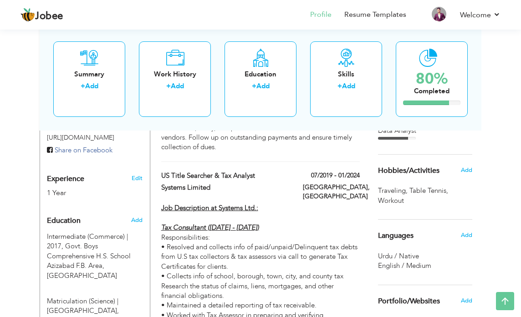
click at [422, 190] on span "Table Tennis ," at bounding box center [430, 191] width 41 height 10
click at [473, 165] on div "Add" at bounding box center [470, 170] width 18 height 17
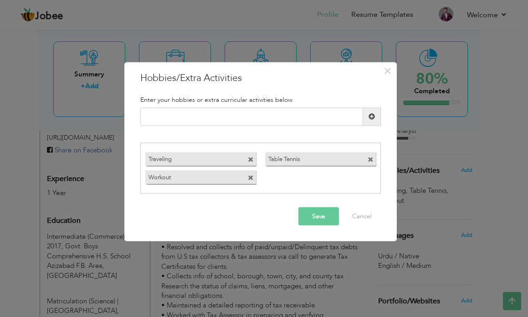
click at [252, 178] on span at bounding box center [251, 178] width 6 height 6
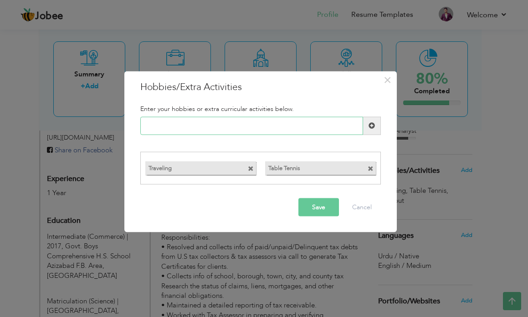
drag, startPoint x: 209, startPoint y: 123, endPoint x: 110, endPoint y: 122, distance: 98.9
click at [112, 123] on div "× Hobbies/Extra Activities Enter your hobbies or extra curricular activities be…" at bounding box center [264, 158] width 528 height 317
drag, startPoint x: 208, startPoint y: 126, endPoint x: 122, endPoint y: 125, distance: 86.1
click at [122, 125] on div "× Hobbies/Extra Activities Enter your hobbies or extra curricular activities be…" at bounding box center [264, 158] width 528 height 317
click at [164, 128] on input "Gym Workout" at bounding box center [251, 126] width 223 height 18
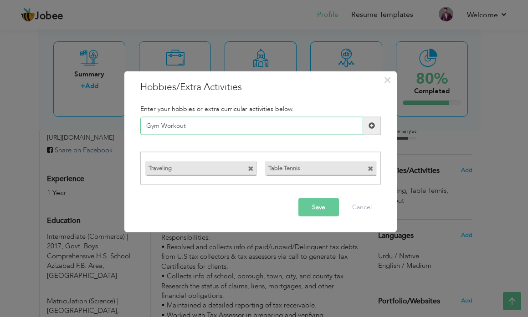
drag, startPoint x: 159, startPoint y: 127, endPoint x: 220, endPoint y: 128, distance: 62.0
click at [220, 128] on input "Gym Workout" at bounding box center [251, 126] width 223 height 18
type input "Gyming"
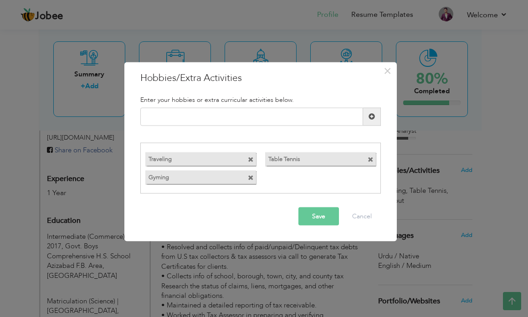
click at [325, 216] on button "Save" at bounding box center [318, 217] width 41 height 18
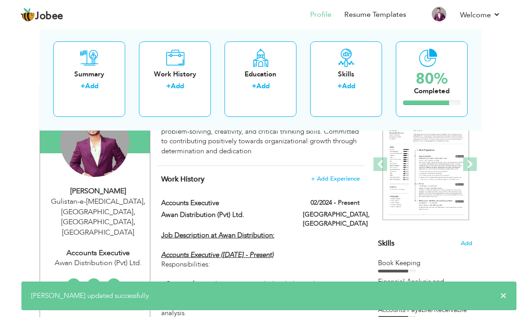
scroll to position [19, 0]
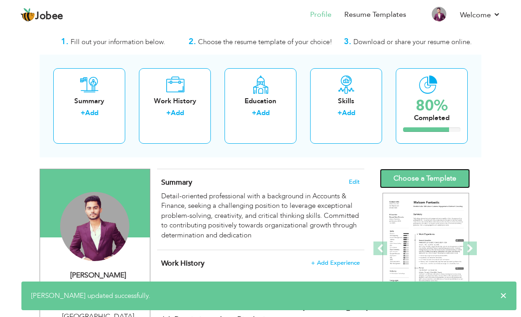
click at [424, 175] on link "Choose a Template" at bounding box center [425, 179] width 90 height 20
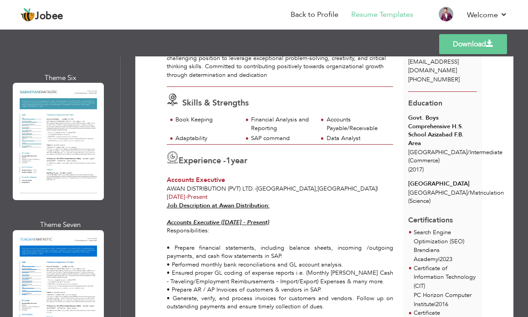
scroll to position [3246, 0]
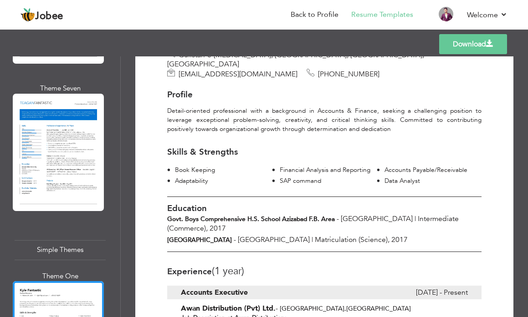
scroll to position [91, 0]
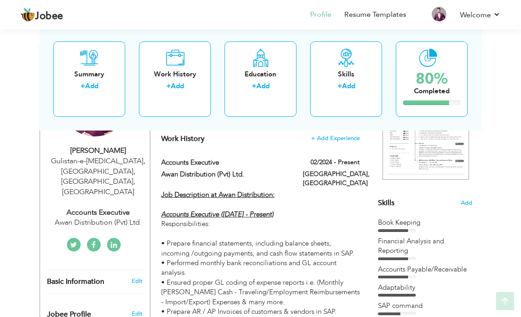
scroll to position [155, 0]
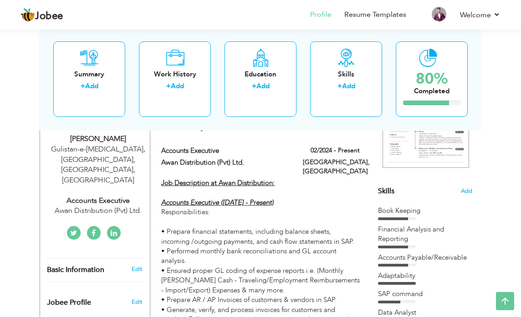
click at [414, 212] on div "Book Keeping" at bounding box center [425, 211] width 95 height 10
click at [404, 207] on div "Book Keeping" at bounding box center [425, 211] width 95 height 10
click at [468, 189] on span "Add" at bounding box center [467, 191] width 12 height 9
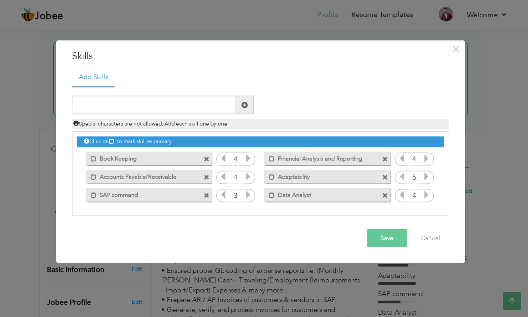
click at [157, 159] on label "Book Keeping" at bounding box center [143, 157] width 92 height 11
drag, startPoint x: 157, startPoint y: 159, endPoint x: 141, endPoint y: 160, distance: 16.0
click at [141, 160] on label "Book Keeping" at bounding box center [143, 157] width 91 height 11
click at [141, 160] on label "Book Keeping" at bounding box center [143, 157] width 92 height 11
click at [141, 160] on label "Book Keeping" at bounding box center [143, 157] width 91 height 11
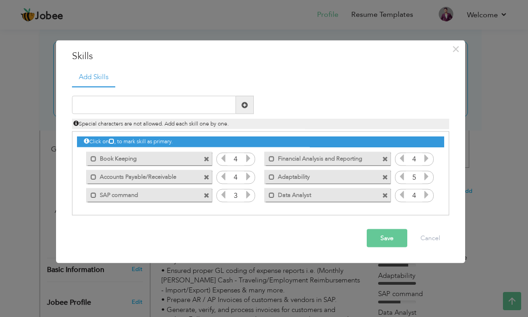
click at [207, 157] on span at bounding box center [207, 159] width 6 height 6
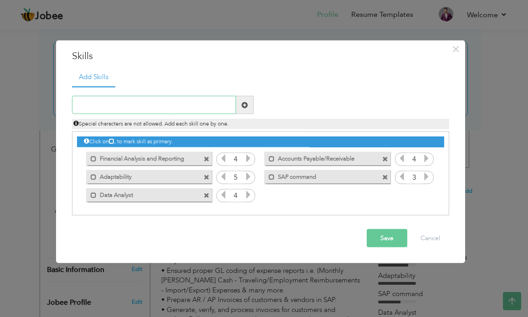
click at [146, 106] on input "text" at bounding box center [154, 105] width 164 height 18
type input "Bookkeeping"
click at [387, 238] on button "Save" at bounding box center [387, 239] width 41 height 18
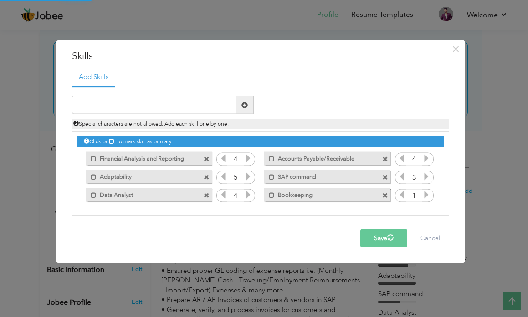
click at [385, 195] on span at bounding box center [385, 196] width 6 height 6
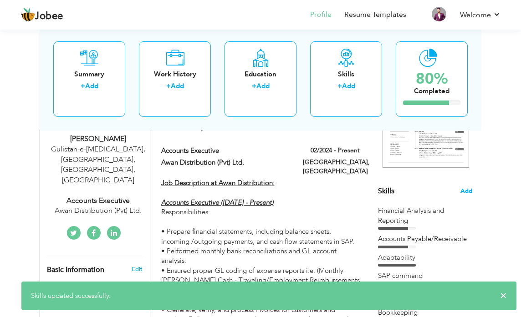
click at [461, 190] on span "Add" at bounding box center [467, 191] width 12 height 9
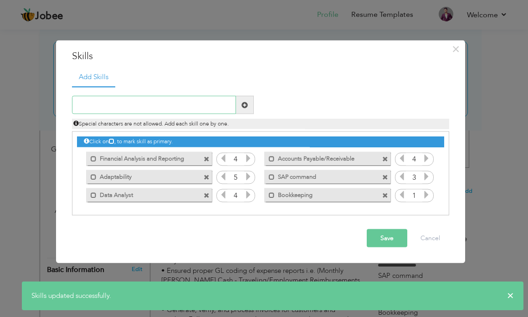
click at [176, 107] on input "text" at bounding box center [154, 105] width 164 height 18
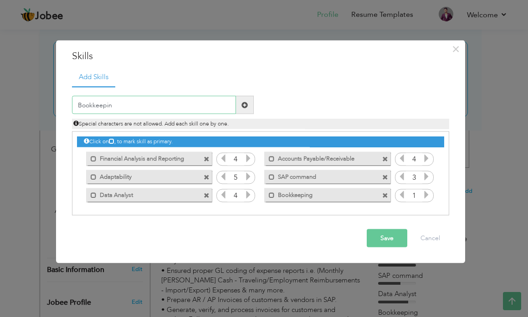
type input "Bookkeeping"
click at [426, 196] on icon at bounding box center [426, 195] width 8 height 8
click at [390, 241] on button "Save" at bounding box center [387, 239] width 41 height 18
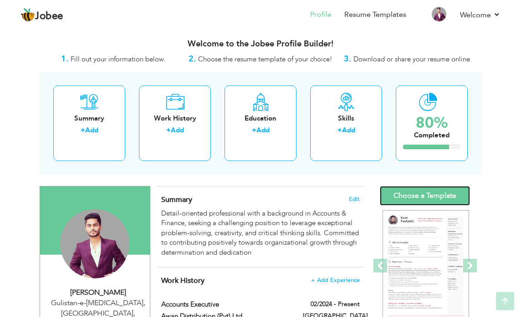
scroll to position [0, 0]
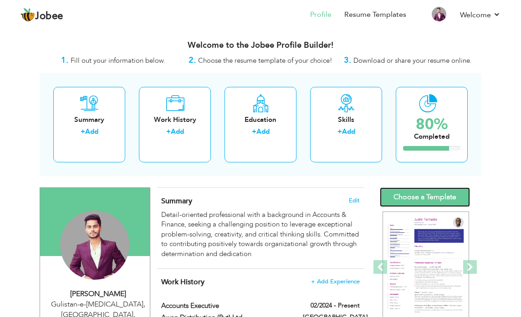
drag, startPoint x: 423, startPoint y: 194, endPoint x: 303, endPoint y: 176, distance: 121.1
click at [423, 194] on link "Choose a Template" at bounding box center [425, 198] width 90 height 20
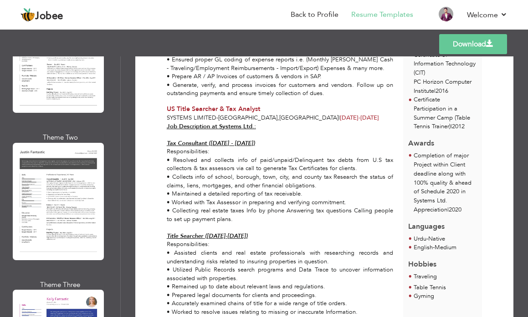
scroll to position [2505, 0]
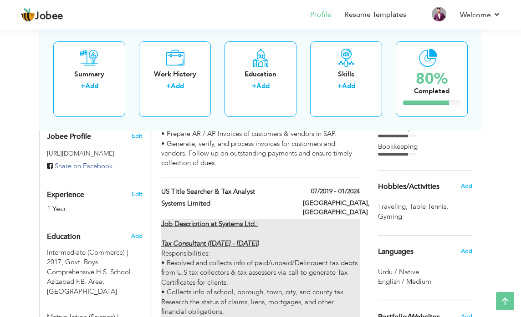
scroll to position [319, 0]
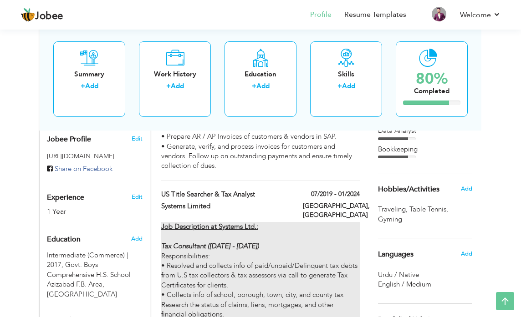
click at [229, 222] on u "Job Description at Systems Ltd.:" at bounding box center [209, 226] width 97 height 9
type input "US Title Searcher & Tax Analyst"
type input "Systems Limited"
type input "07/2019"
type input "01/2024"
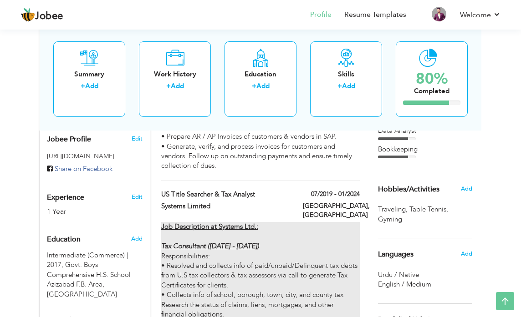
type input "[GEOGRAPHIC_DATA]"
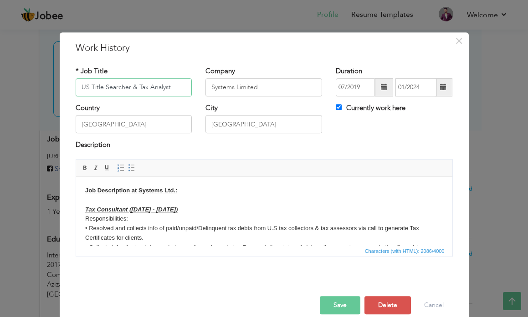
click at [89, 88] on input "US Title Searcher & Tax Analyst" at bounding box center [134, 87] width 117 height 18
type input "Title Searcher & Tax Analyst"
click at [340, 302] on button "Save" at bounding box center [340, 306] width 41 height 18
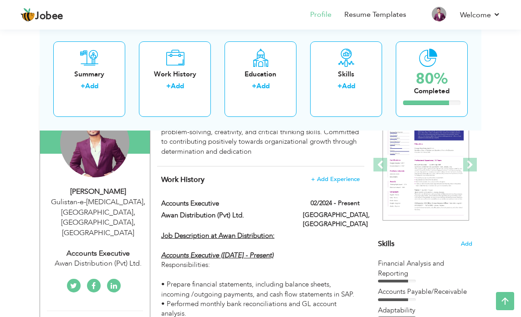
scroll to position [46, 0]
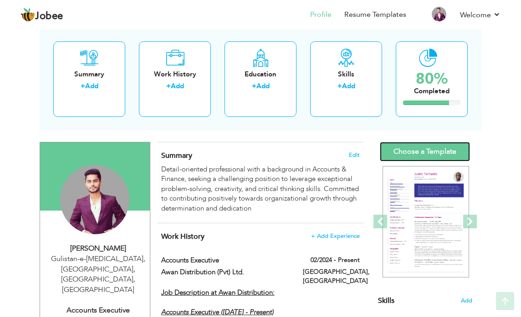
click at [443, 159] on link "Choose a Template" at bounding box center [425, 152] width 90 height 20
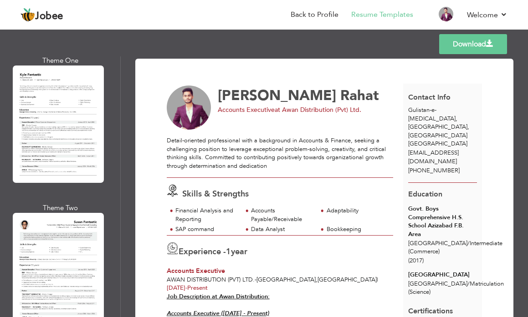
scroll to position [3280, 0]
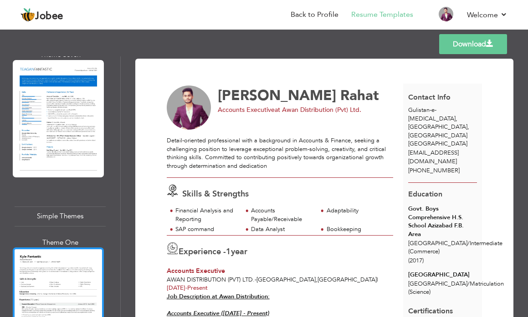
click at [82, 248] on div at bounding box center [58, 307] width 91 height 118
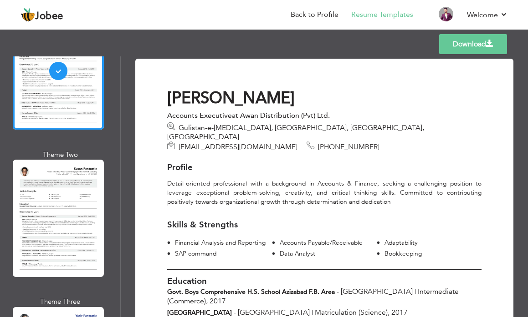
scroll to position [3416, 0]
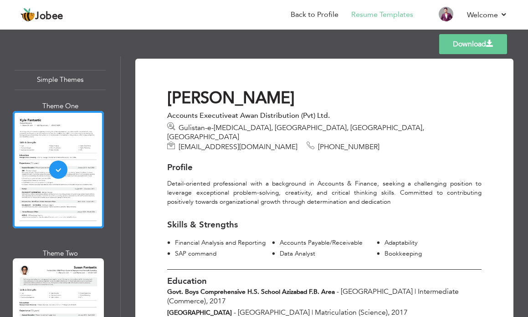
click at [82, 259] on div at bounding box center [58, 318] width 91 height 118
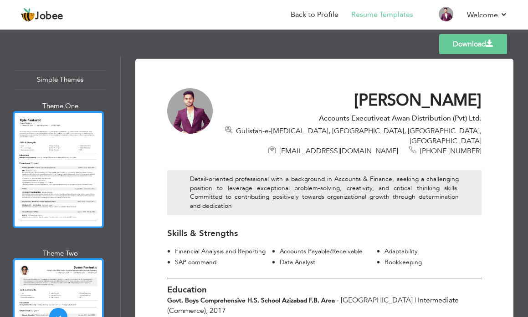
click at [64, 111] on div at bounding box center [58, 170] width 91 height 118
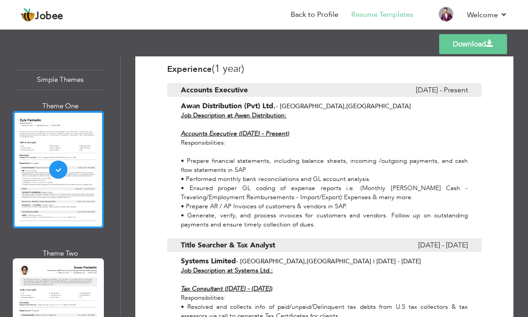
scroll to position [195, 0]
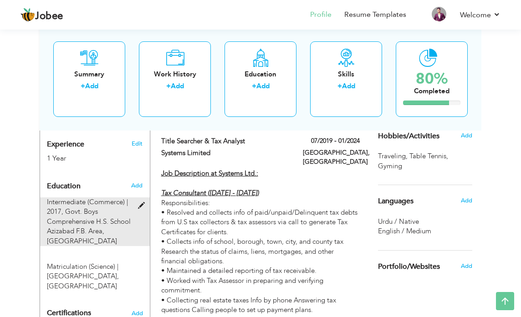
click at [115, 207] on span "Govt. Boys Comprehensive H.S. School Azizabad F.B. Area, [GEOGRAPHIC_DATA]" at bounding box center [89, 226] width 84 height 38
type input "Intermediate (Commerce)"
type input "2017"
type input "Govt. Boys Comprehensive H.S. School Azizabad F.B. Area"
radio input "false"
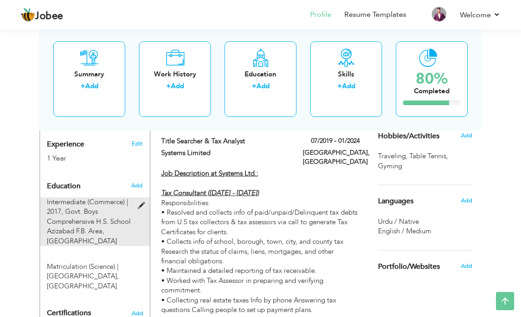
radio input "true"
type input "[GEOGRAPHIC_DATA]"
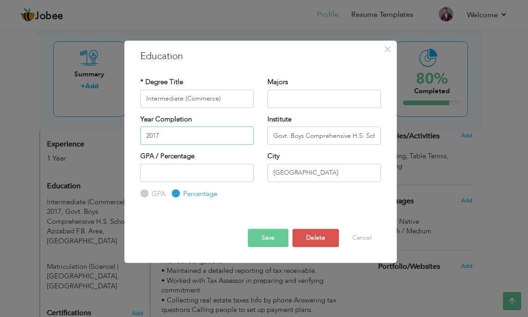
drag, startPoint x: 179, startPoint y: 133, endPoint x: 95, endPoint y: 138, distance: 83.9
click at [157, 133] on input "2017" at bounding box center [196, 136] width 113 height 18
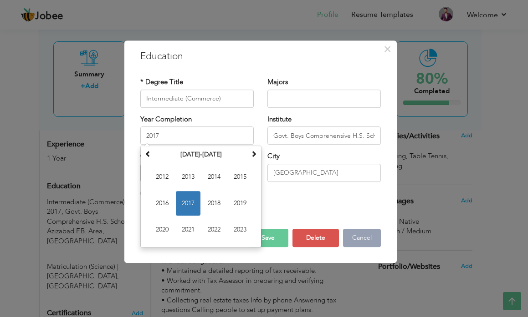
click at [359, 237] on button "Cancel" at bounding box center [362, 238] width 38 height 18
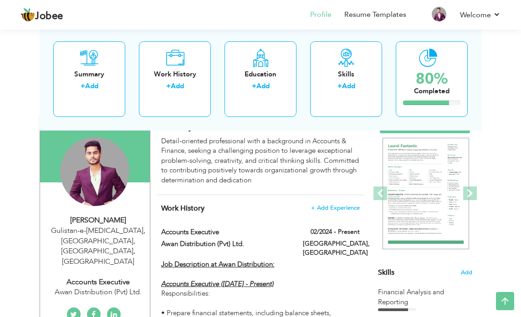
scroll to position [8, 0]
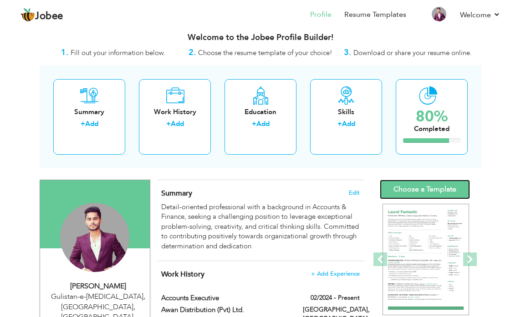
click at [434, 189] on link "Choose a Template" at bounding box center [425, 190] width 90 height 20
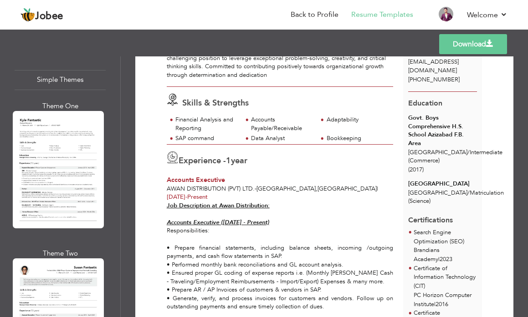
scroll to position [3280, 0]
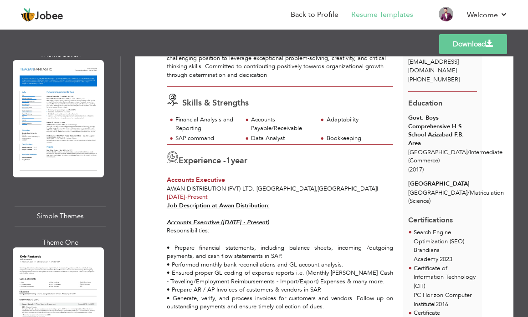
drag, startPoint x: 69, startPoint y: 197, endPoint x: 243, endPoint y: 239, distance: 178.9
click at [70, 248] on div at bounding box center [58, 307] width 91 height 118
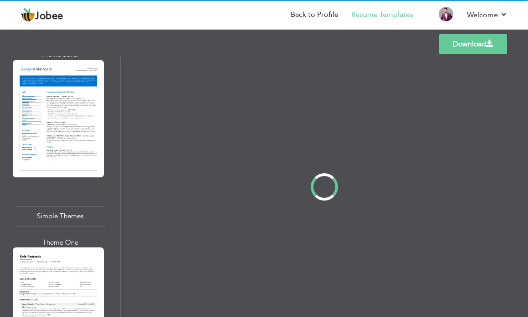
scroll to position [0, 0]
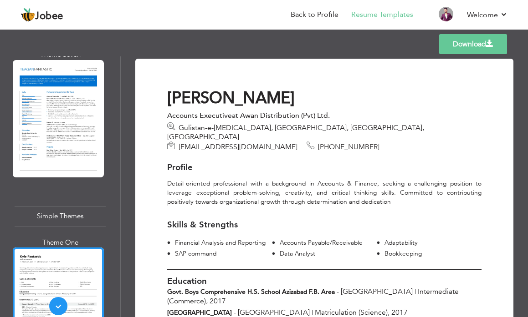
click at [394, 239] on div "Adaptability" at bounding box center [432, 243] width 97 height 9
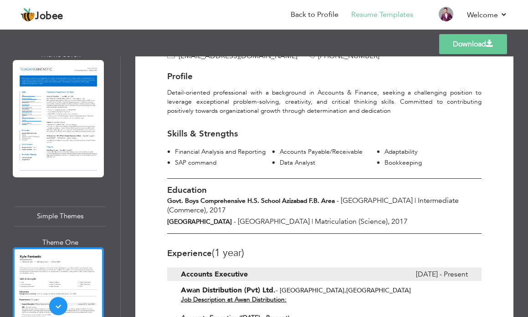
click at [356, 196] on div at bounding box center [324, 206] width 314 height 55
click at [391, 217] on span "2017" at bounding box center [399, 222] width 16 height 10
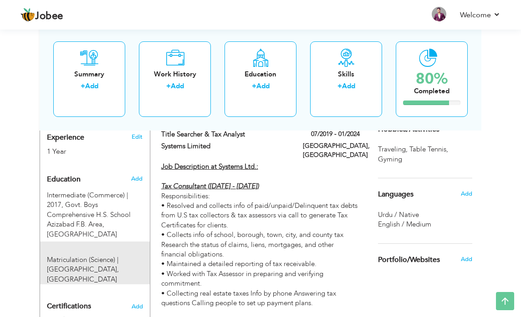
scroll to position [380, 0]
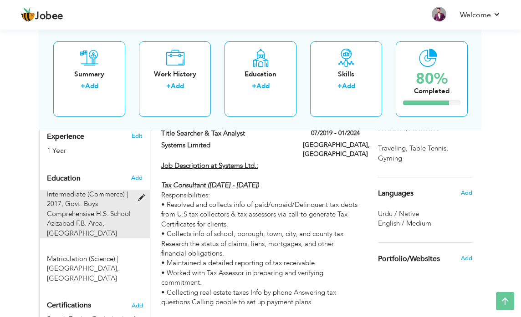
click at [102, 200] on span "Govt. Boys Comprehensive H.S. School Azizabad F.B. Area, [GEOGRAPHIC_DATA]" at bounding box center [89, 219] width 84 height 38
type input "Intermediate (Commerce)"
type input "2017"
type input "Govt. Boys Comprehensive H.S. School Azizabad F.B. Area"
type input "[GEOGRAPHIC_DATA]"
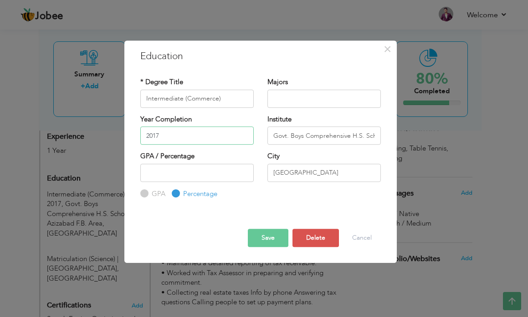
drag, startPoint x: 114, startPoint y: 134, endPoint x: 114, endPoint y: 142, distance: 8.2
click at [112, 136] on div "× Education * Degree Title Intermediate (Commerce) Majors 2017 GPA" at bounding box center [264, 158] width 528 height 317
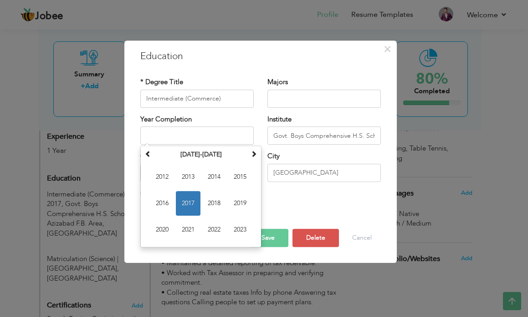
click at [273, 240] on button "Save" at bounding box center [268, 238] width 41 height 18
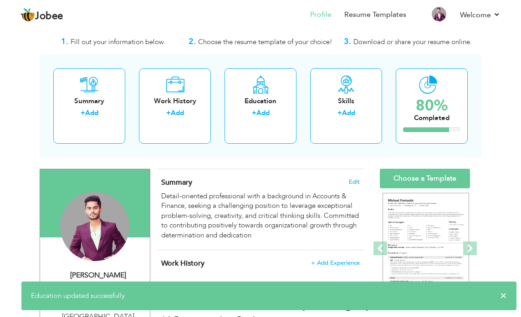
scroll to position [0, 0]
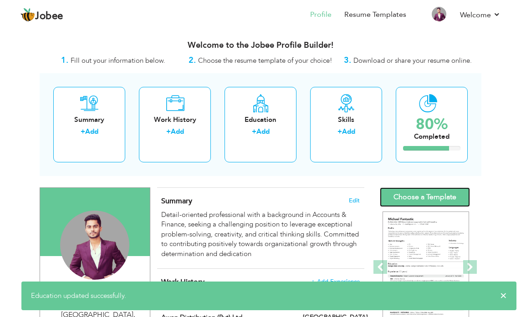
click at [429, 206] on link "Choose a Template" at bounding box center [425, 198] width 90 height 20
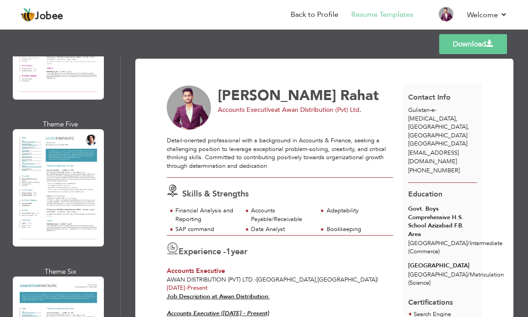
scroll to position [3143, 0]
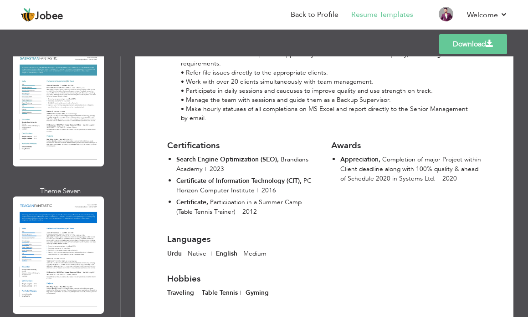
scroll to position [742, 0]
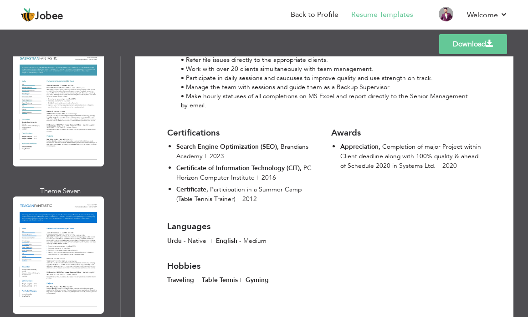
click at [472, 46] on link "Download" at bounding box center [473, 44] width 68 height 20
